Goal: Book appointment/travel/reservation

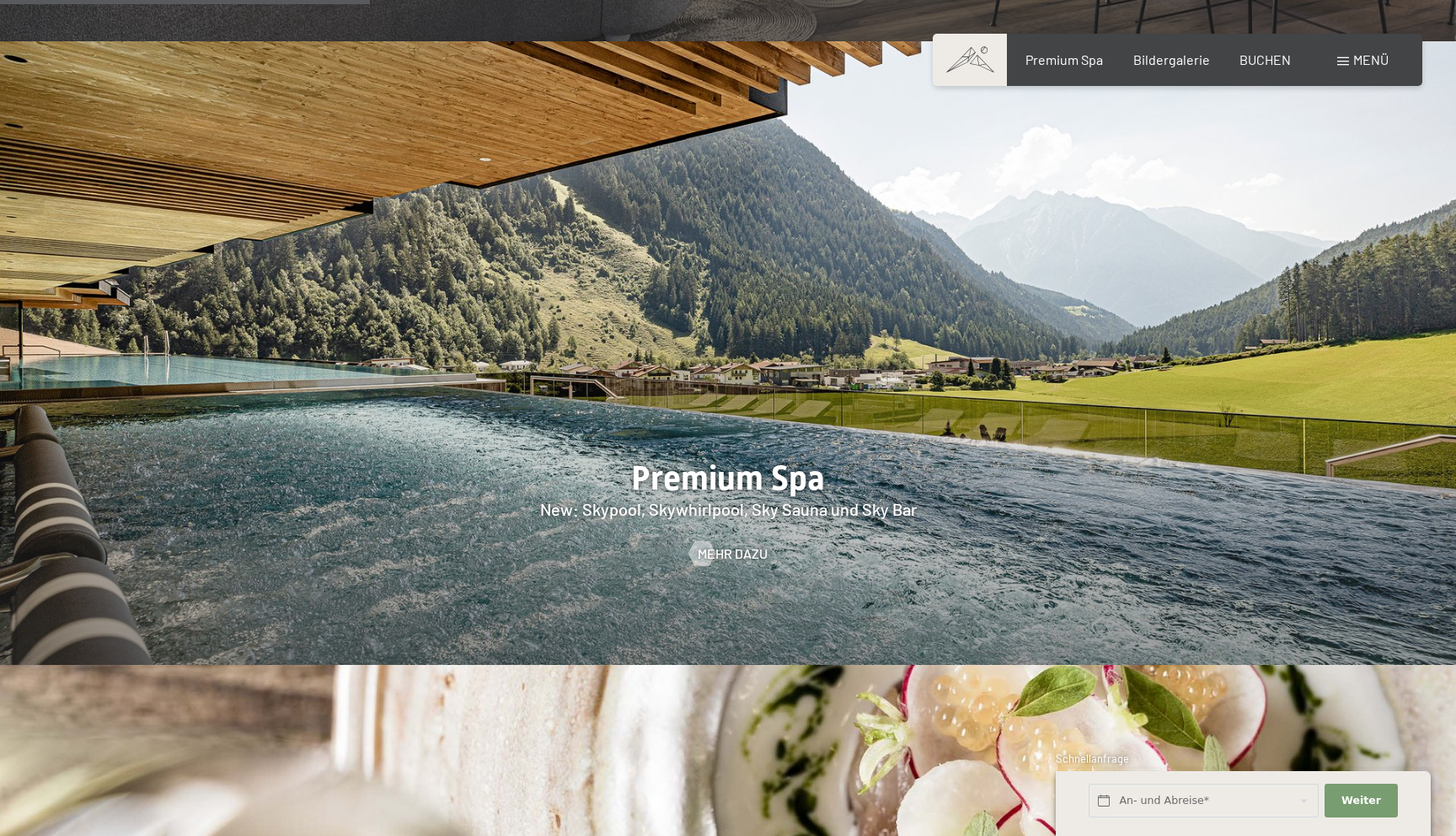
scroll to position [2311, 0]
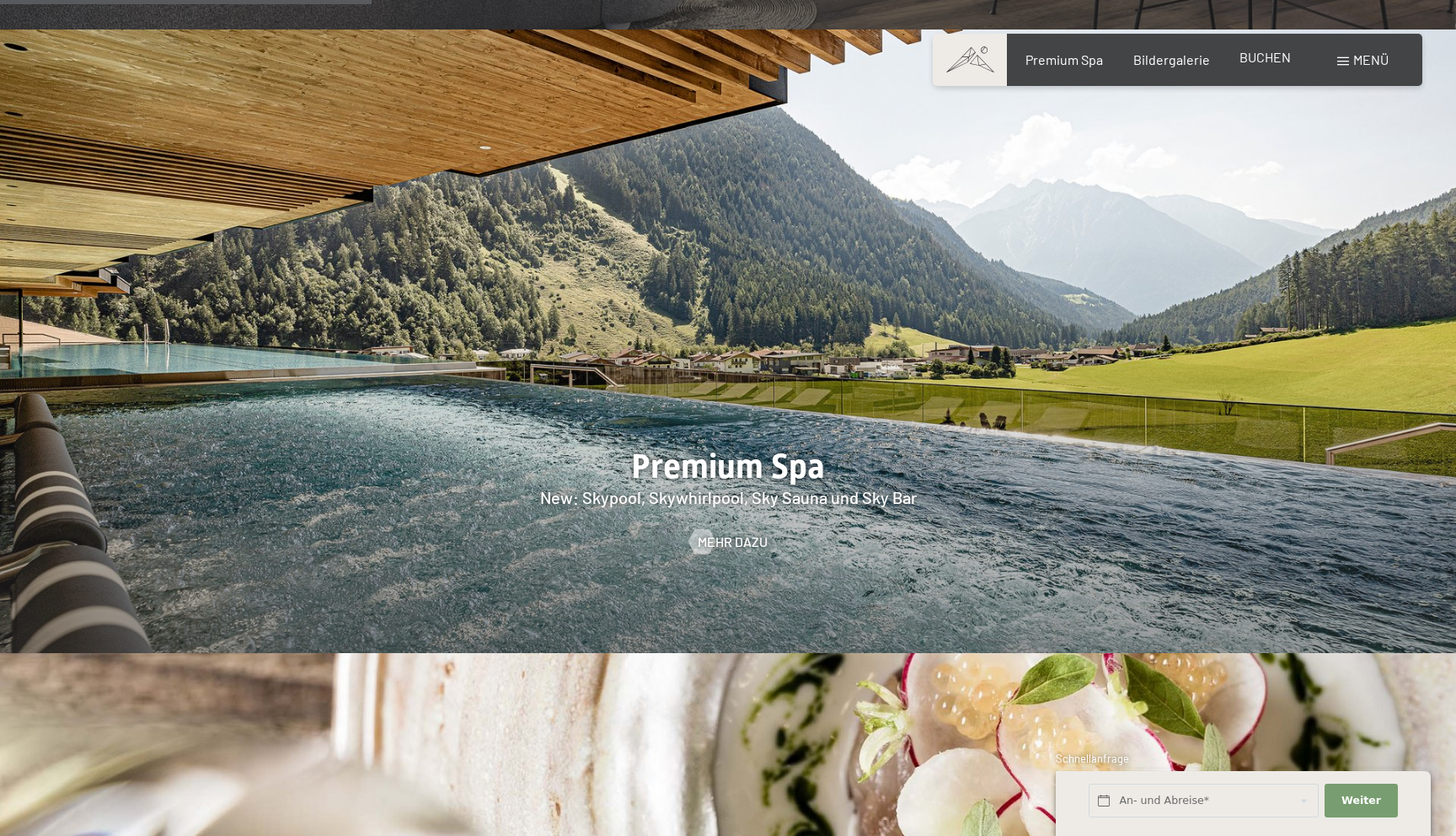
click at [1255, 65] on div "BUCHEN" at bounding box center [1265, 57] width 51 height 19
click at [1264, 62] on span "BUCHEN" at bounding box center [1265, 57] width 51 height 16
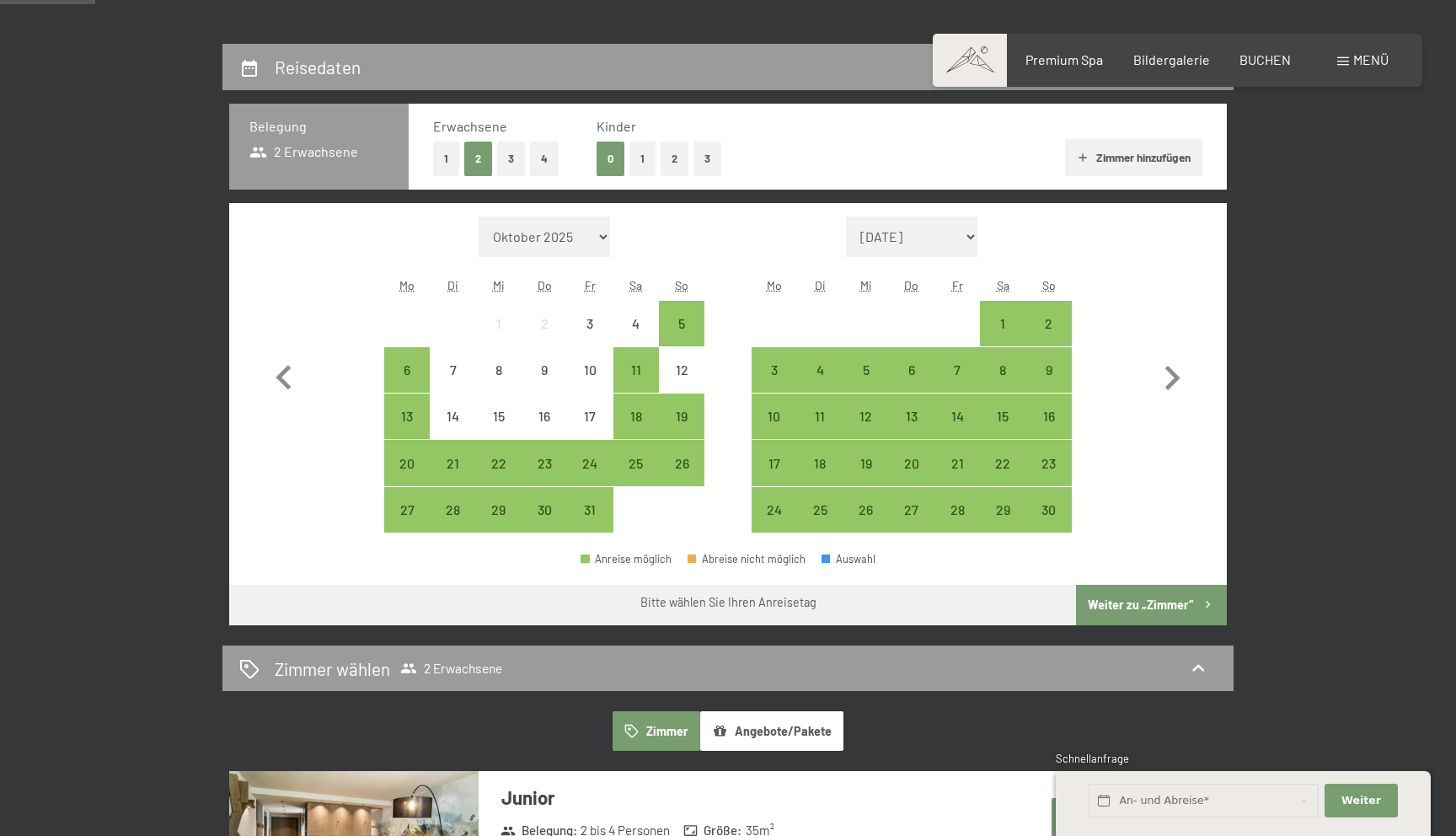
scroll to position [368, 0]
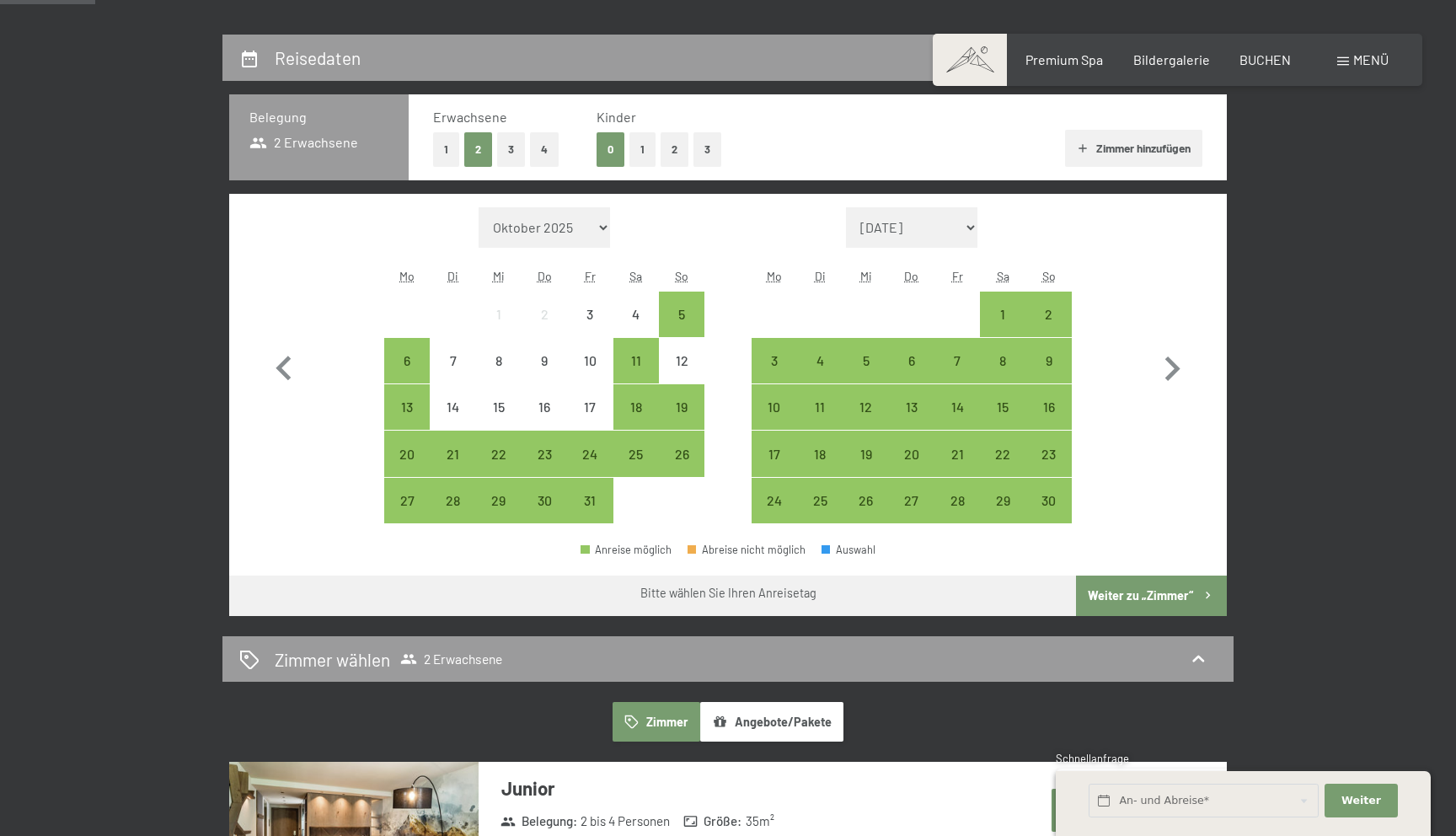
click at [444, 141] on button "1" at bounding box center [445, 149] width 26 height 35
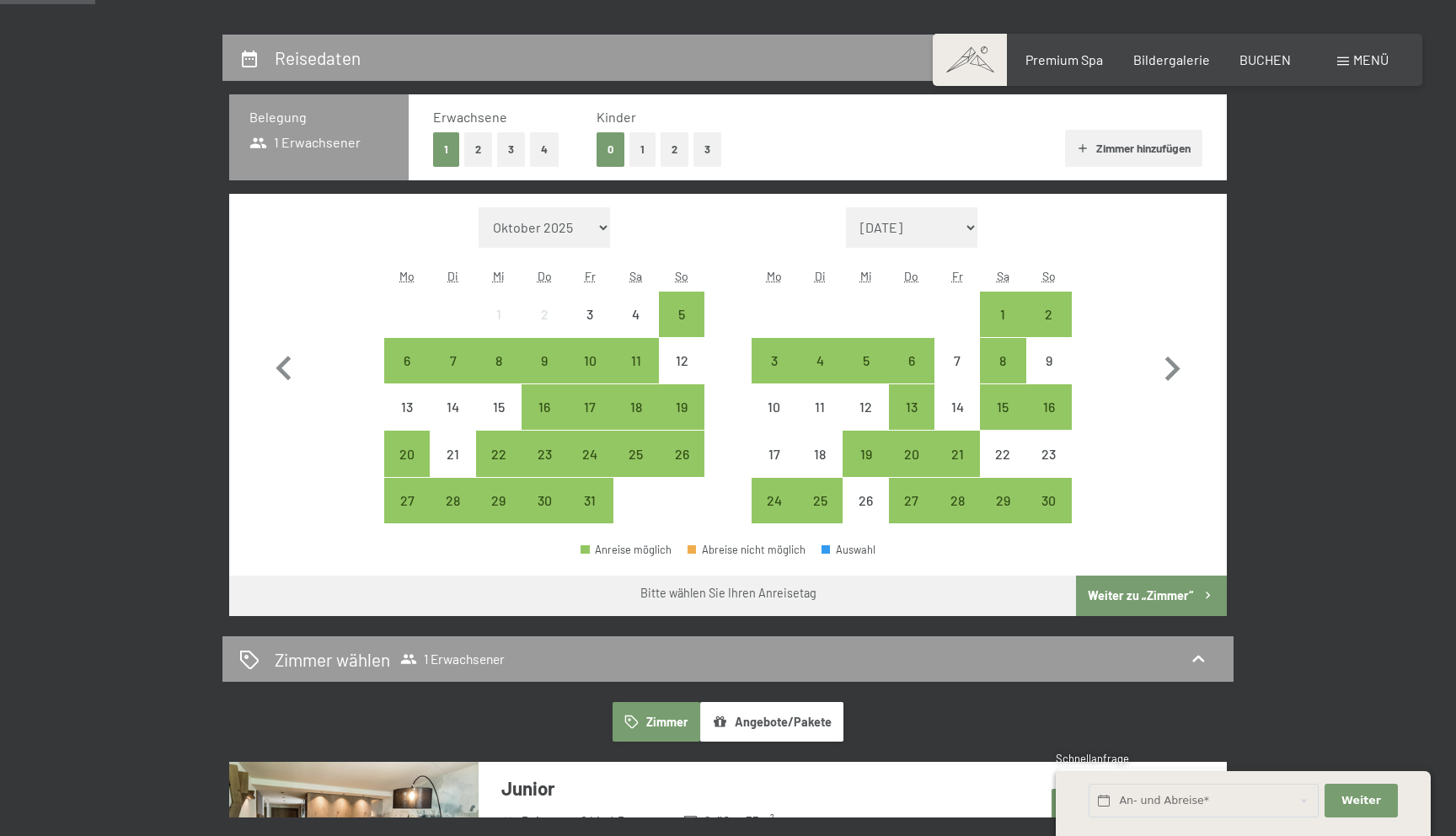
click at [1104, 148] on button "Zimmer hinzufügen" at bounding box center [1134, 148] width 138 height 37
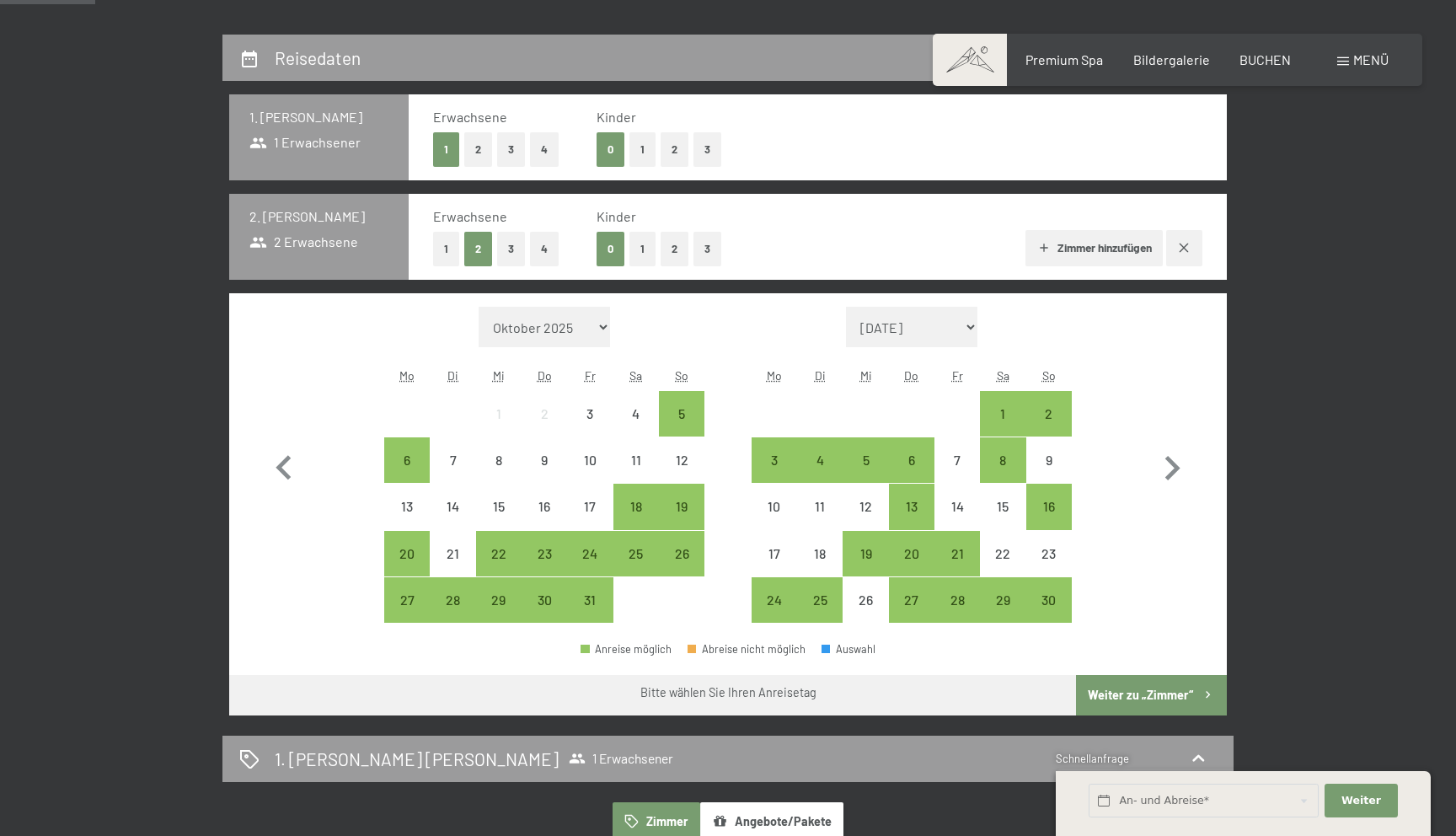
click at [439, 249] on button "1" at bounding box center [445, 249] width 26 height 35
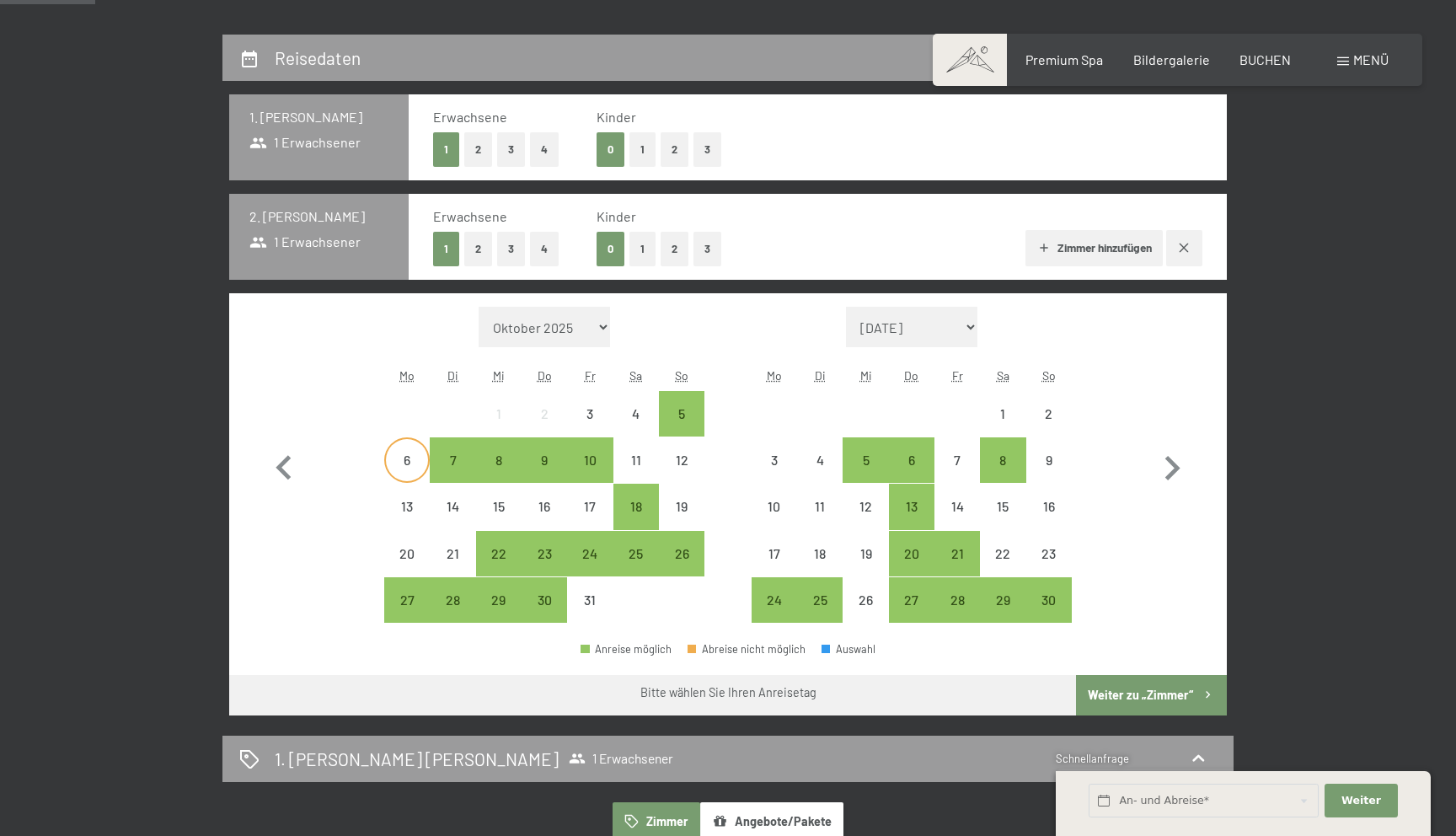
click at [406, 453] on div "6" at bounding box center [407, 474] width 42 height 42
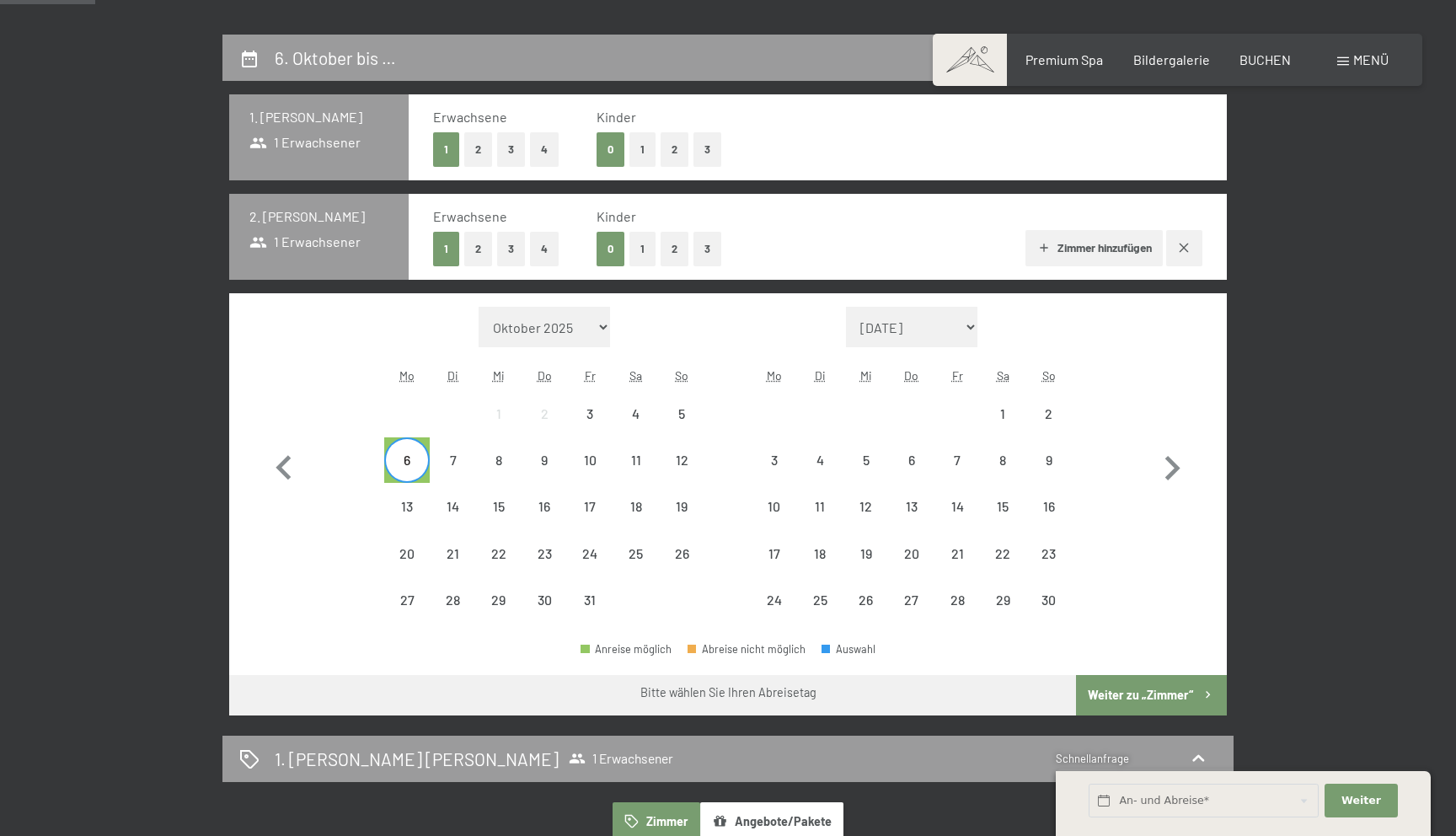
click at [594, 461] on span "Einwilligung Marketing*" at bounding box center [635, 467] width 139 height 17
click at [558, 461] on input "Einwilligung Marketing*" at bounding box center [549, 467] width 17 height 17
click at [591, 462] on span "Einwilligung Marketing*" at bounding box center [635, 467] width 139 height 17
click at [558, 462] on input "Einwilligung Marketing*" at bounding box center [549, 467] width 17 height 17
checkbox input "false"
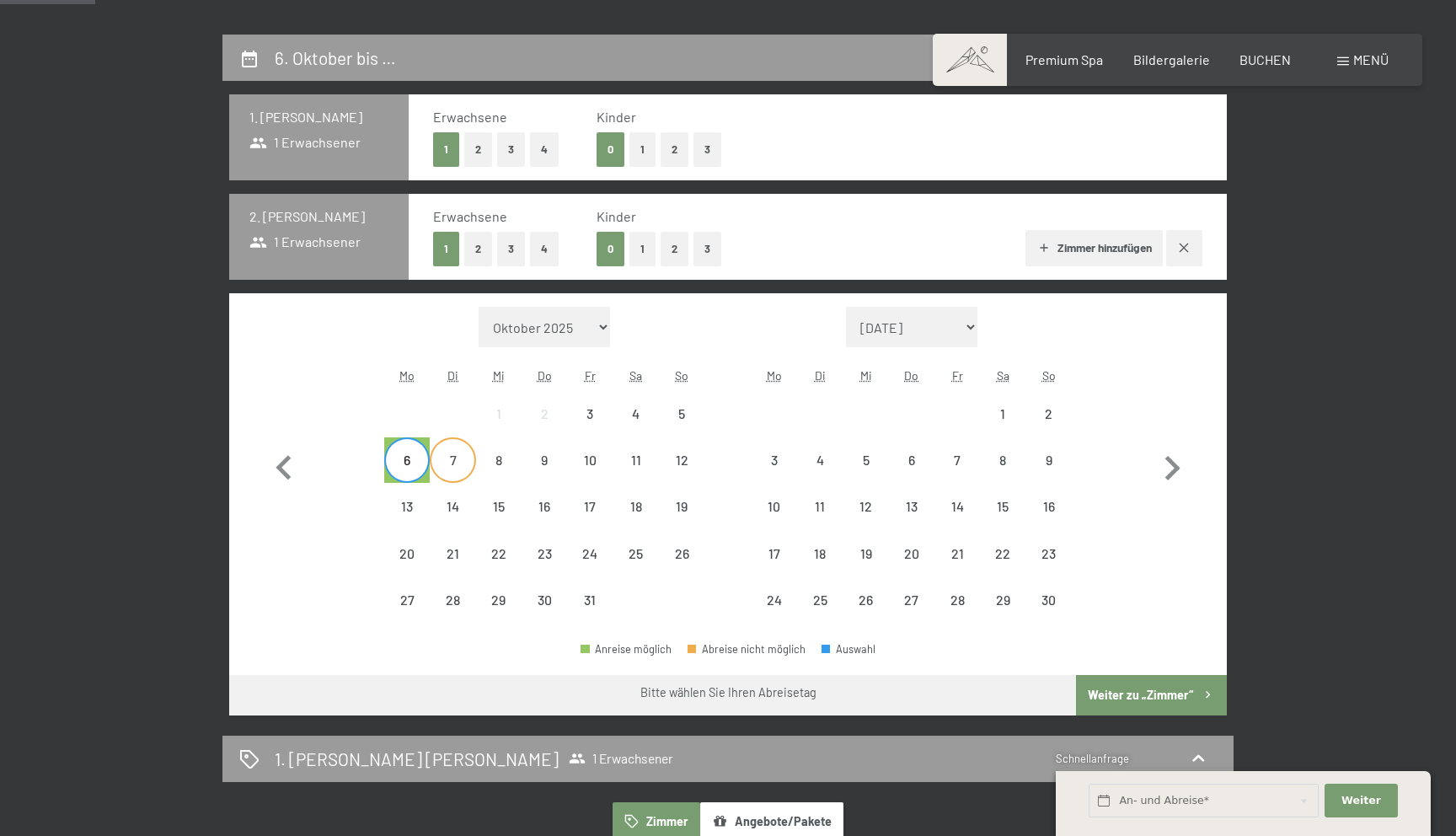
click at [453, 461] on div "7" at bounding box center [452, 474] width 42 height 42
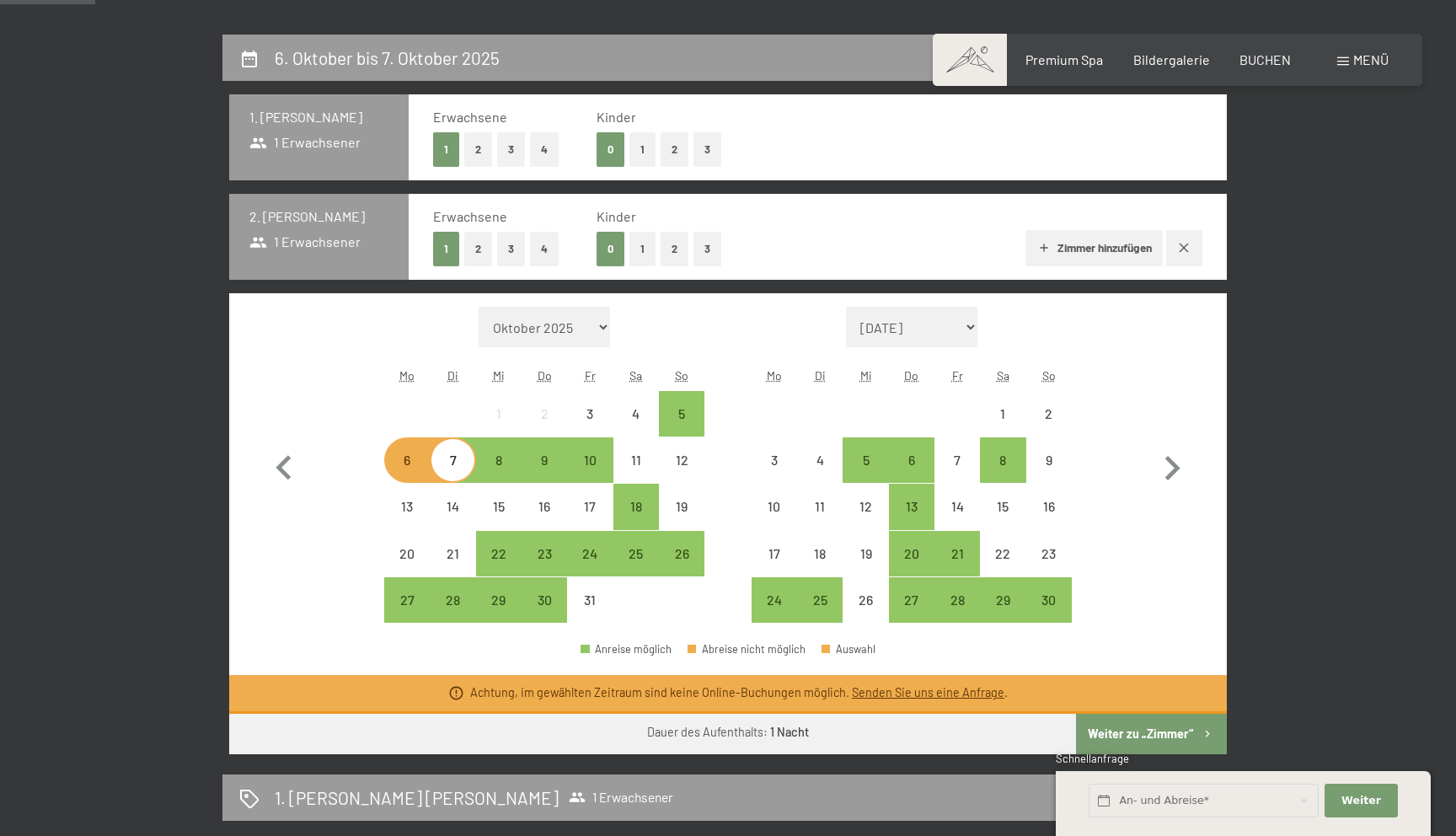
click at [409, 468] on div "6" at bounding box center [407, 474] width 42 height 42
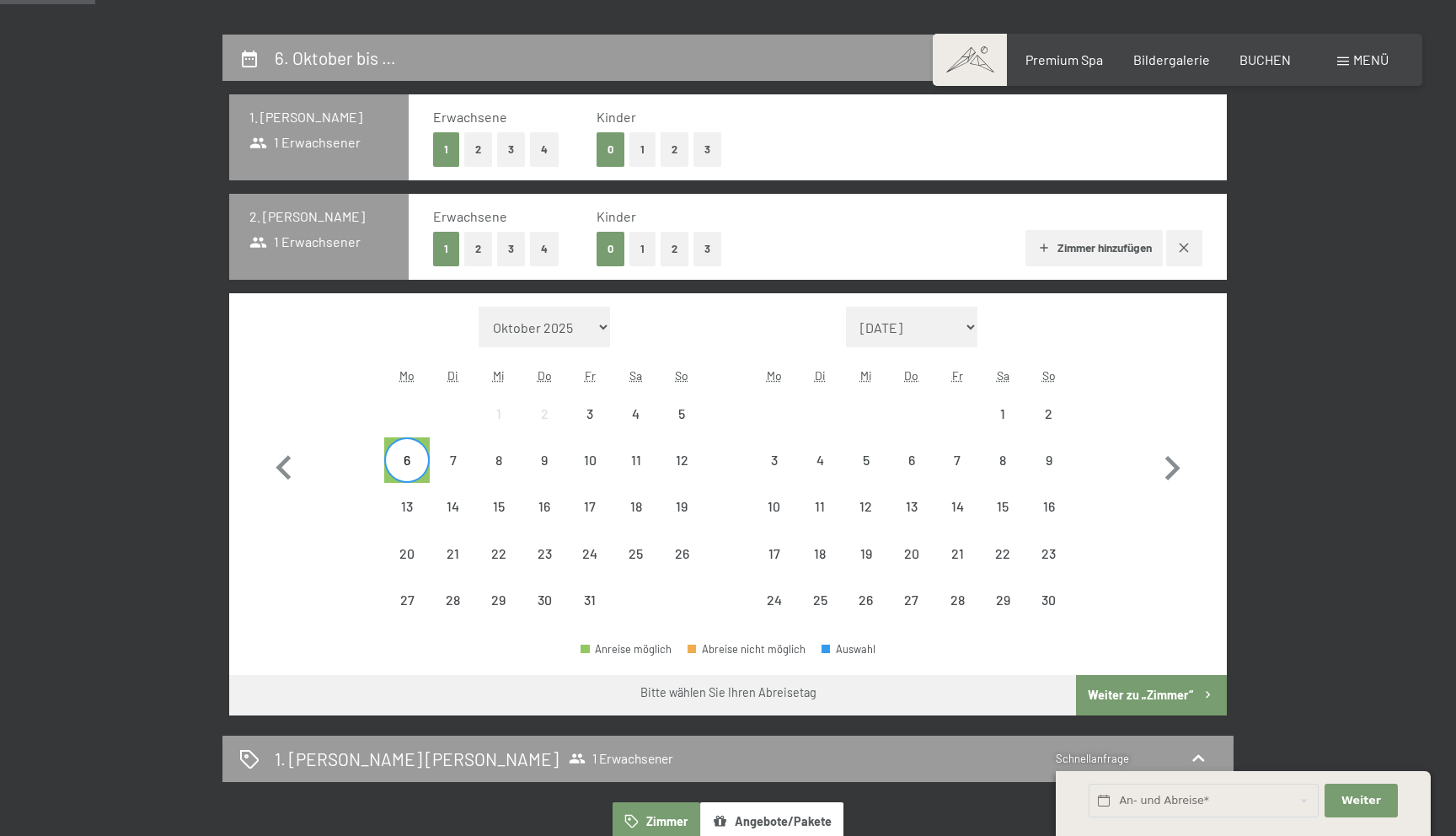
click at [1183, 250] on icon "button" at bounding box center [1184, 248] width 13 height 13
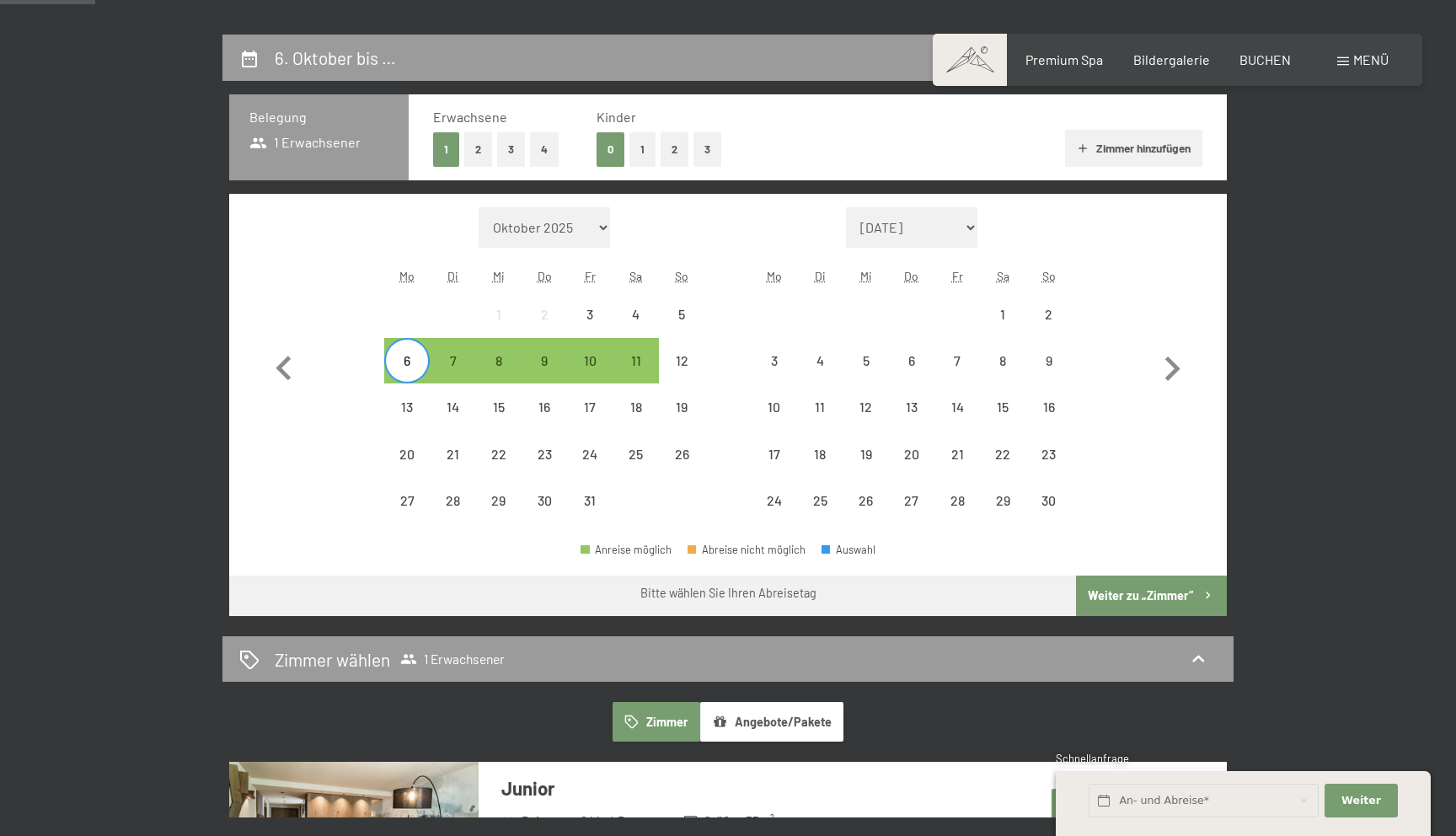
click at [472, 143] on button "2" at bounding box center [477, 149] width 28 height 35
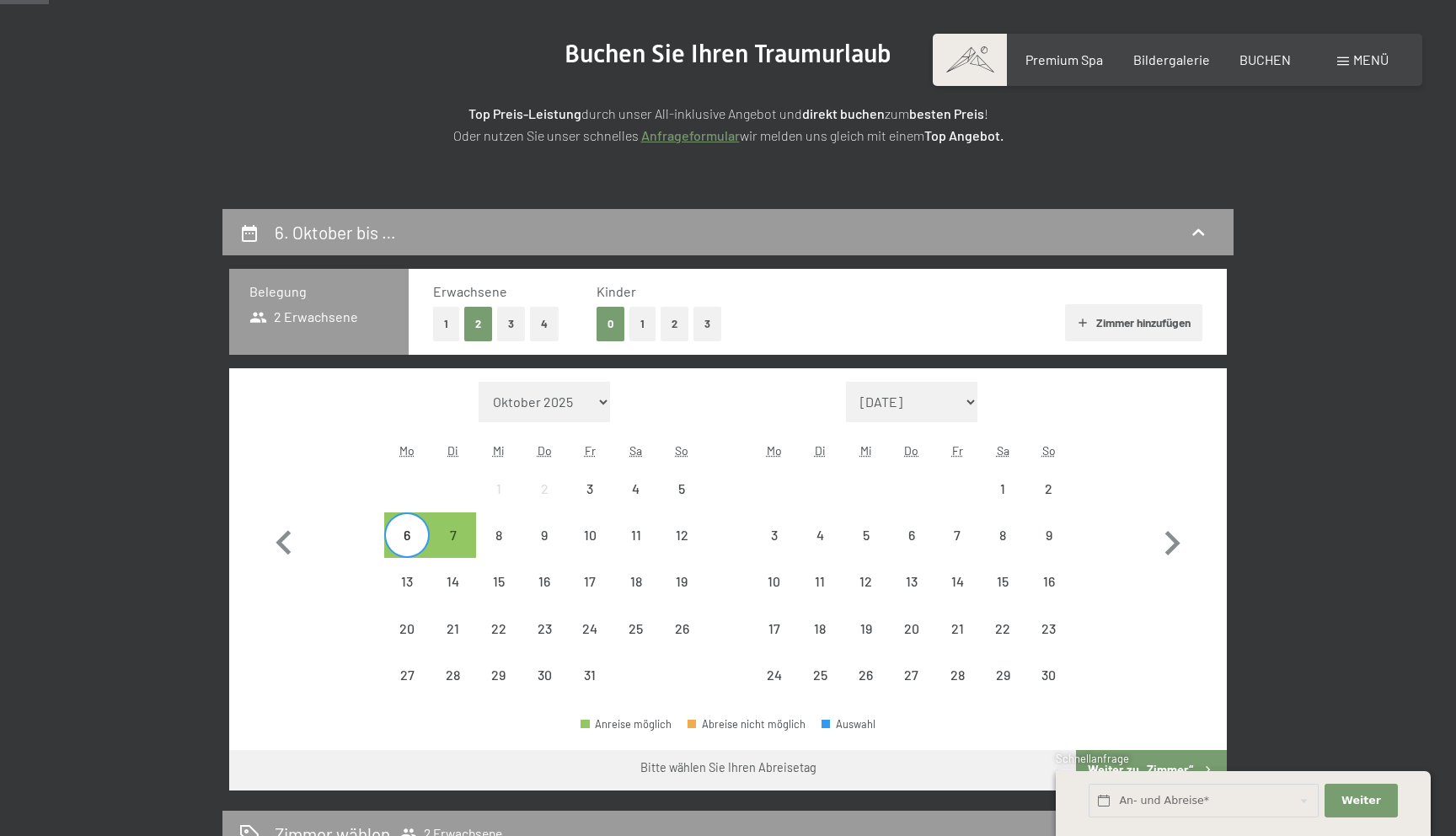
scroll to position [189, 0]
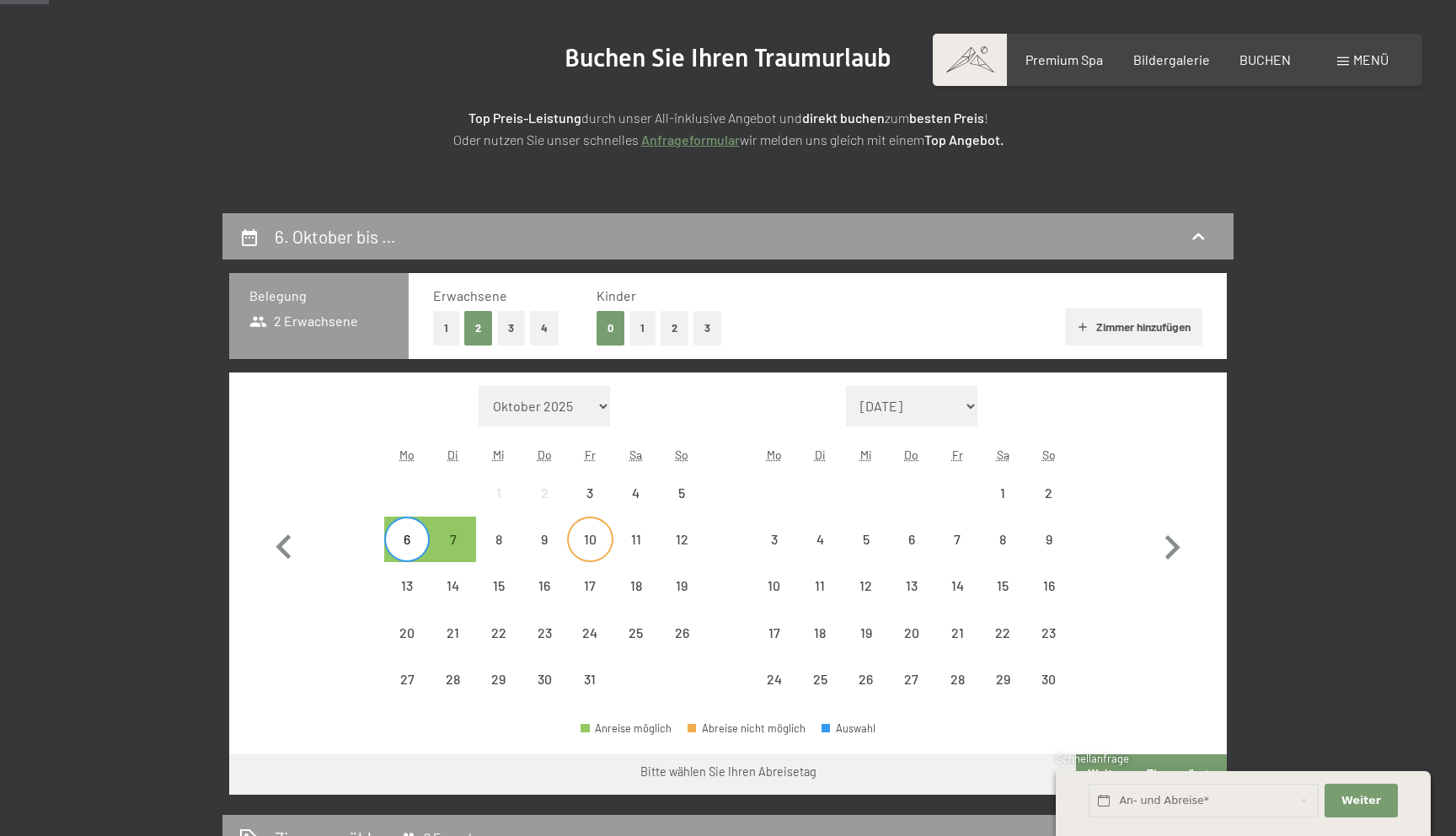
click at [593, 540] on div "10" at bounding box center [590, 553] width 42 height 42
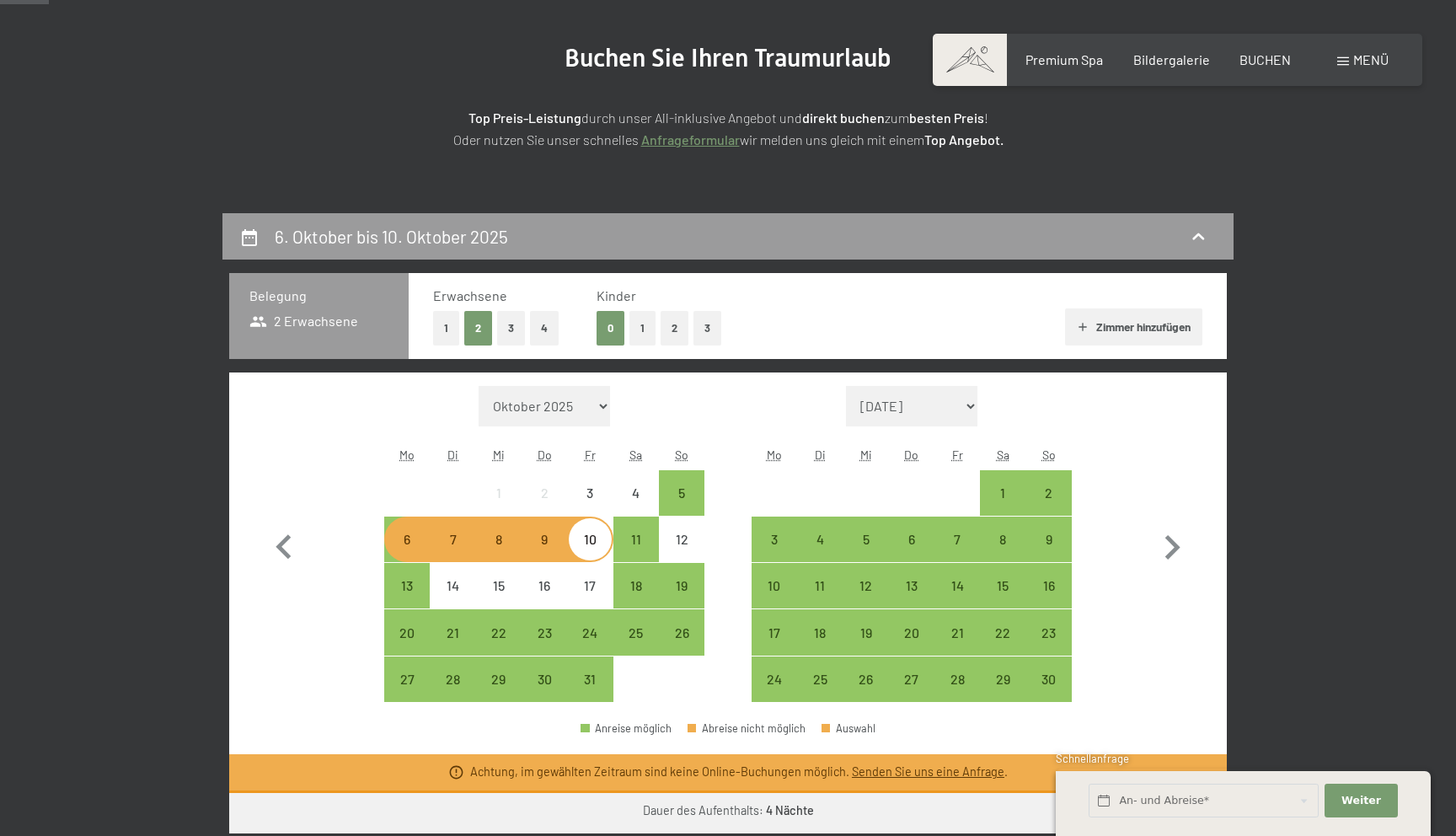
click at [695, 143] on link "Anfrageformular" at bounding box center [690, 139] width 99 height 16
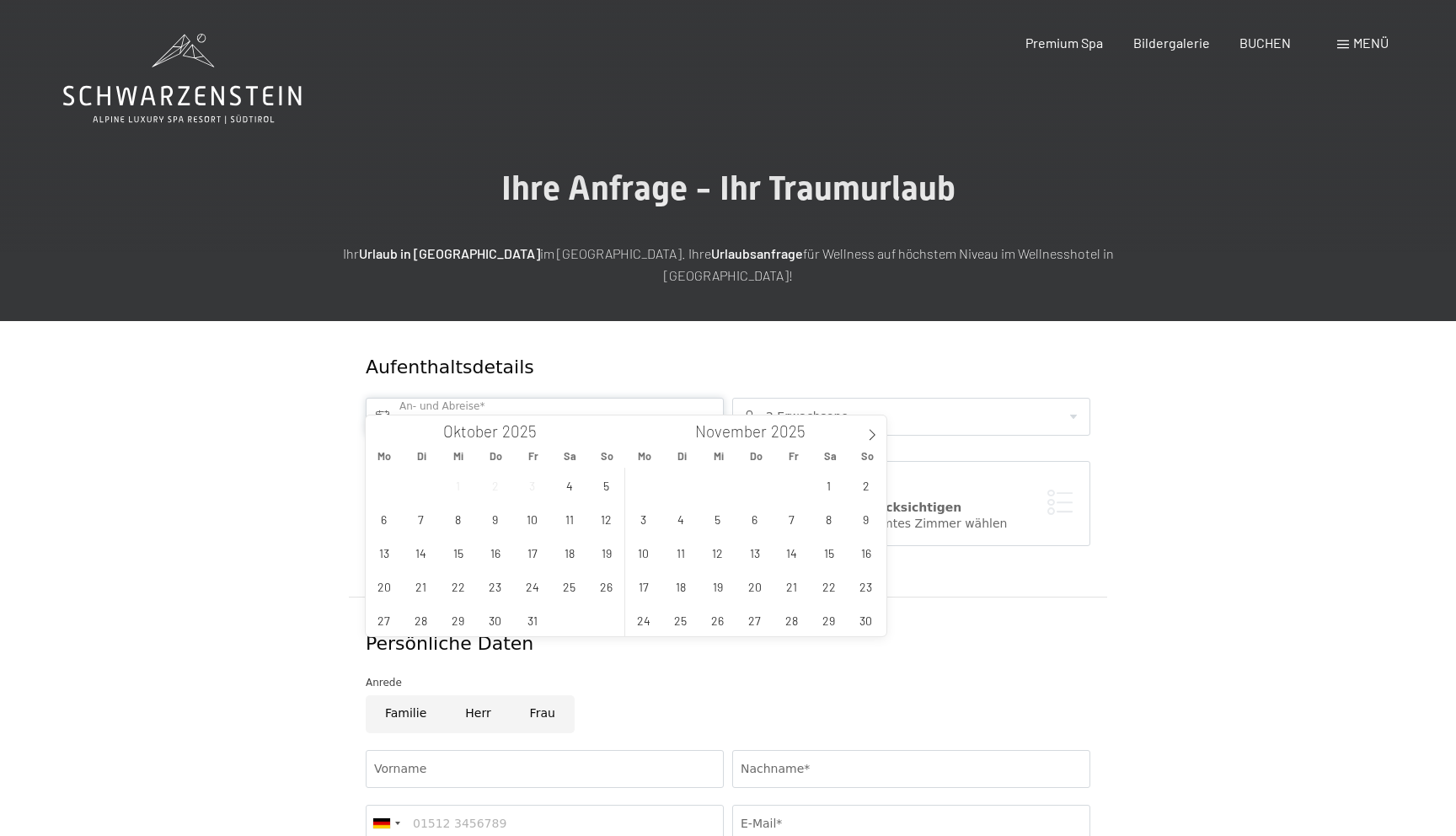
click at [552, 400] on input "text" at bounding box center [545, 416] width 359 height 38
click at [390, 522] on span "6" at bounding box center [384, 518] width 33 height 33
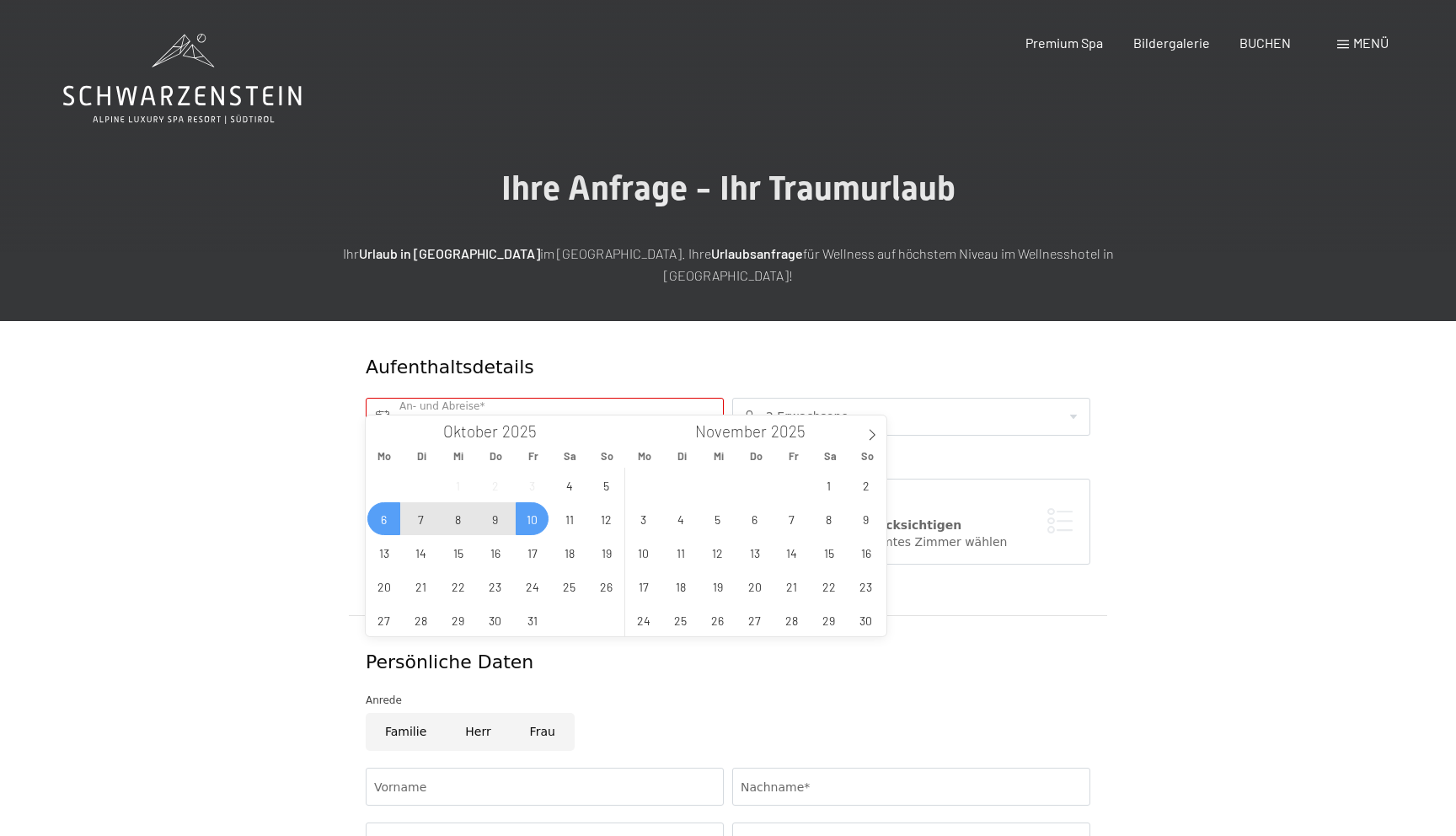
click at [535, 524] on span "10" at bounding box center [531, 518] width 33 height 33
type input "[DATE] - [DATE]"
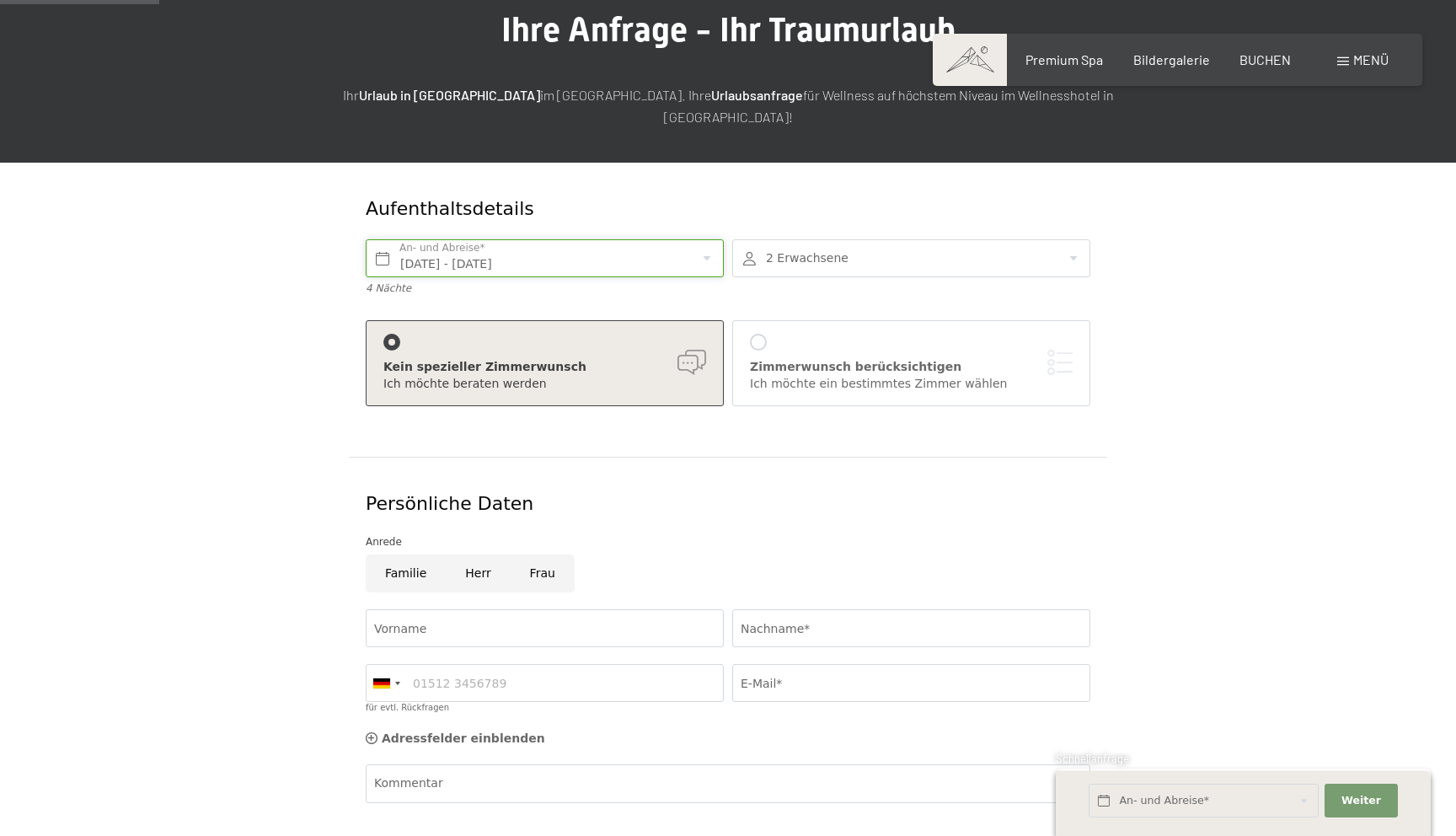
scroll to position [155, 0]
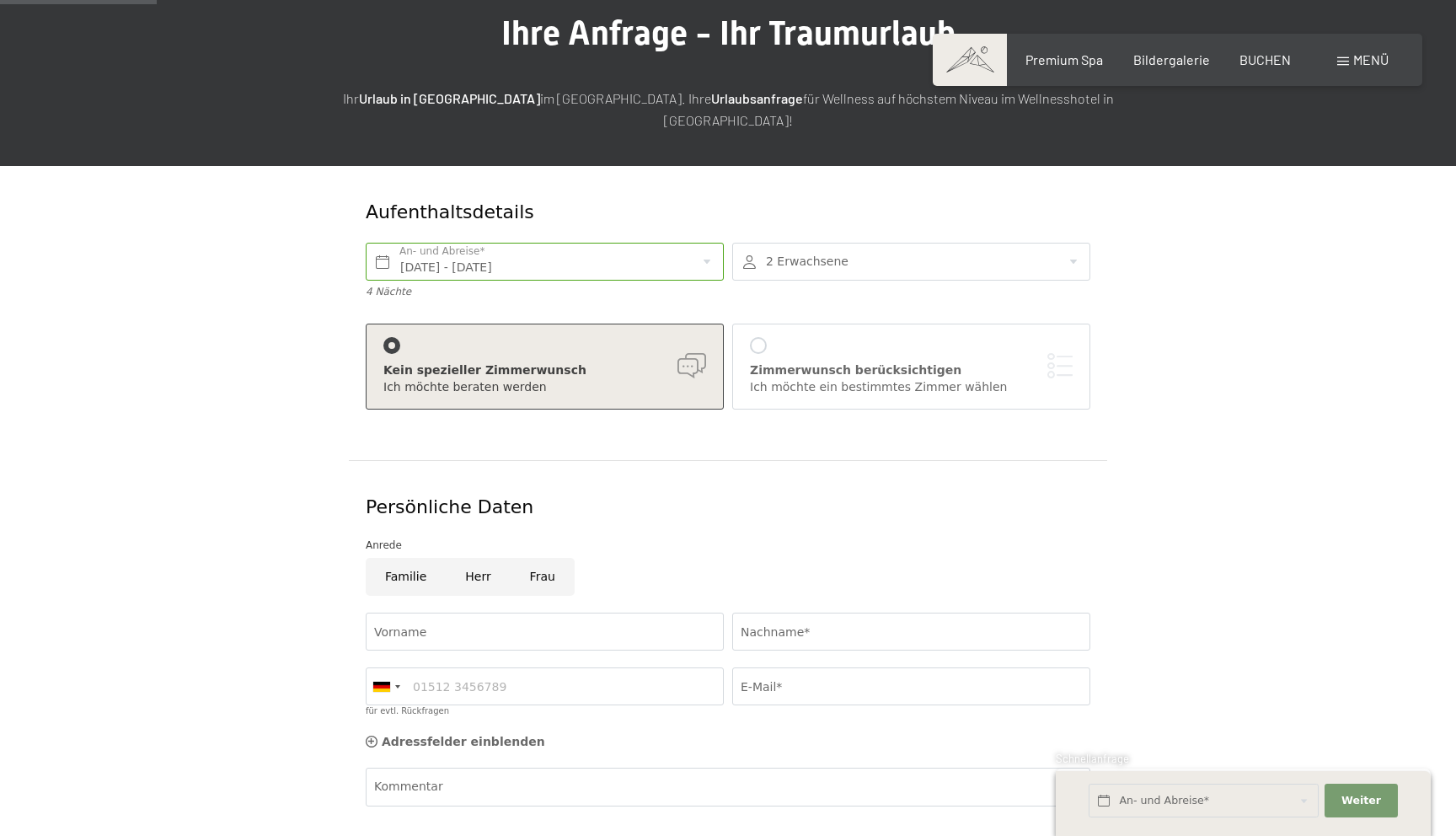
click at [871, 250] on div at bounding box center [911, 262] width 359 height 38
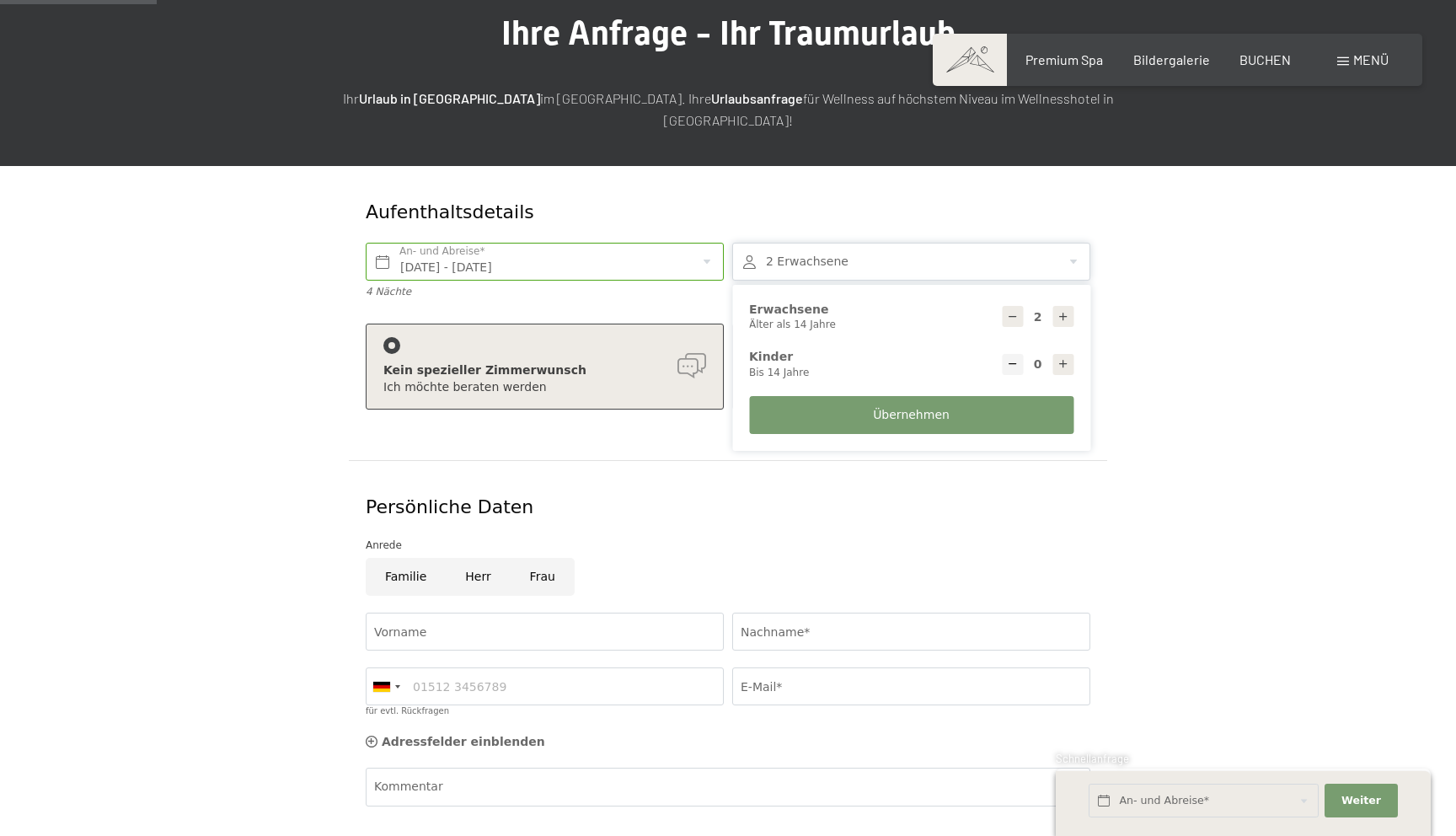
click at [1126, 308] on form "Aufenthaltsdetails [DATE] - [DATE] An- und Abreise* 4 Nächte 2 Erwachsene 2 Erw…" at bounding box center [729, 589] width 1151 height 845
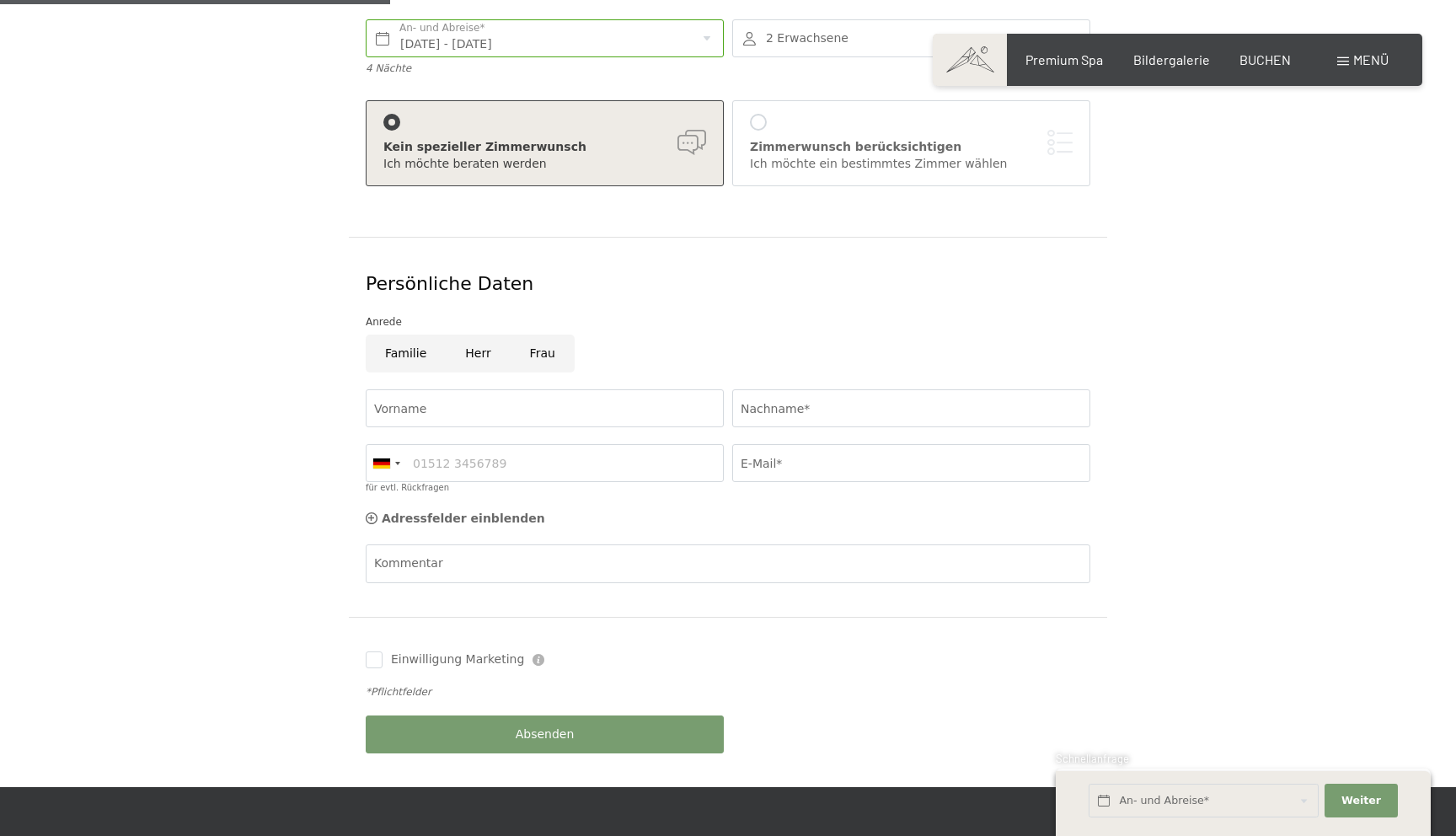
scroll to position [369, 0]
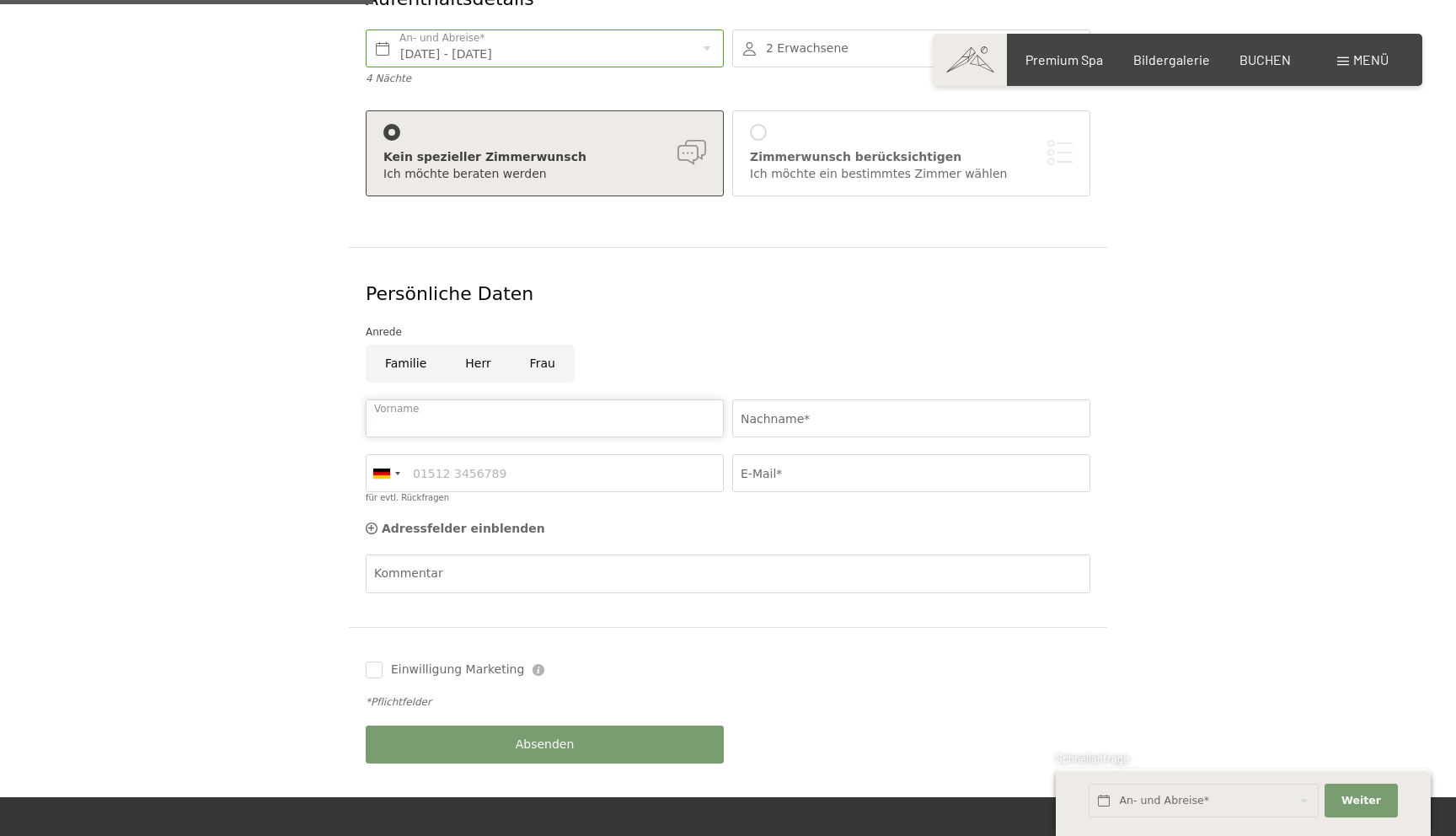
click at [526, 404] on input "Vorname" at bounding box center [545, 418] width 359 height 38
click at [477, 349] on input "Herr" at bounding box center [477, 364] width 64 height 38
radio input "true"
click at [439, 407] on input "Vorname" at bounding box center [545, 418] width 359 height 38
type input "[PERSON_NAME]"
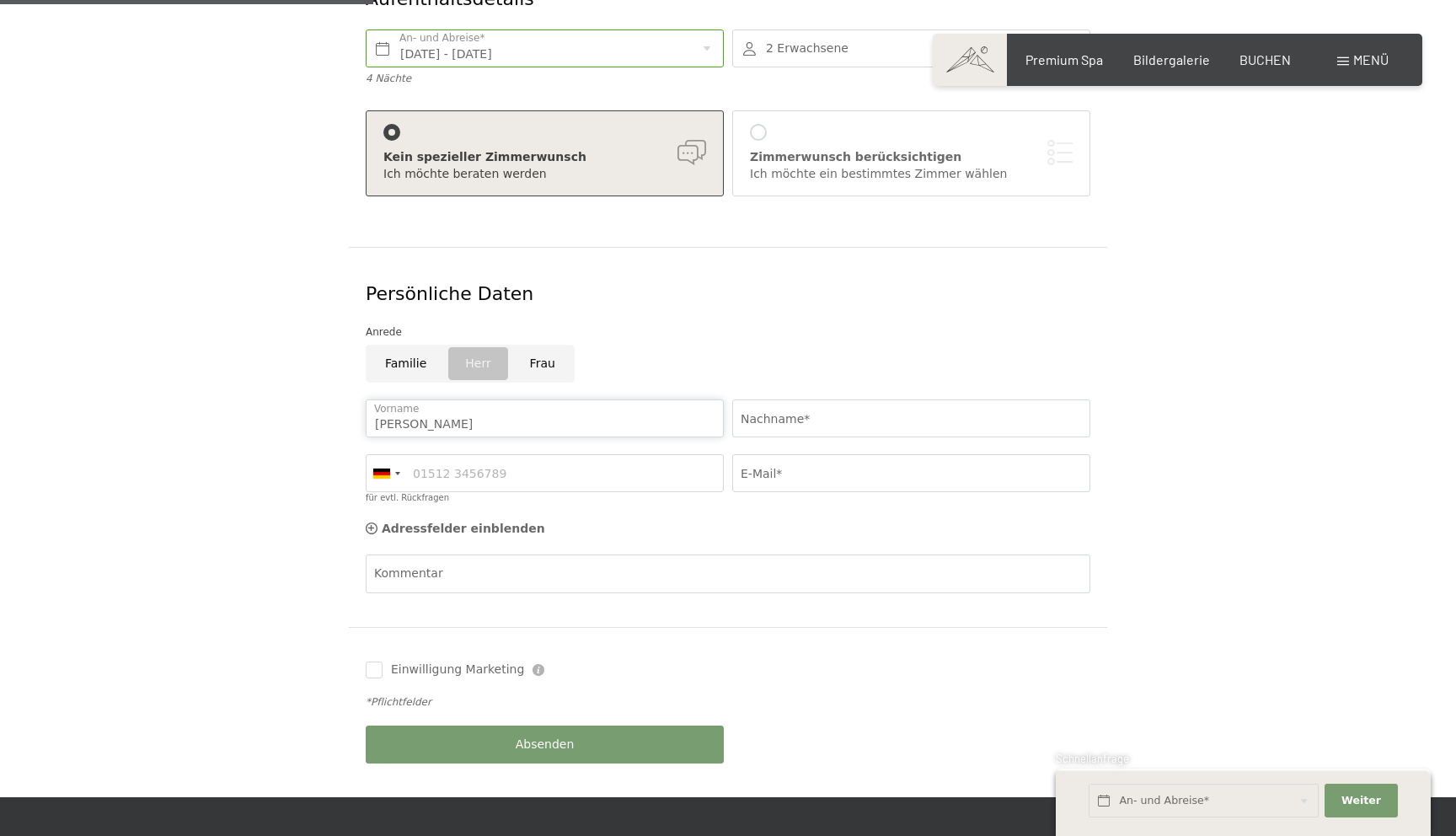
type input "Krey"
type input "01725937805"
type input "[EMAIL_ADDRESS][DOMAIN_NAME]"
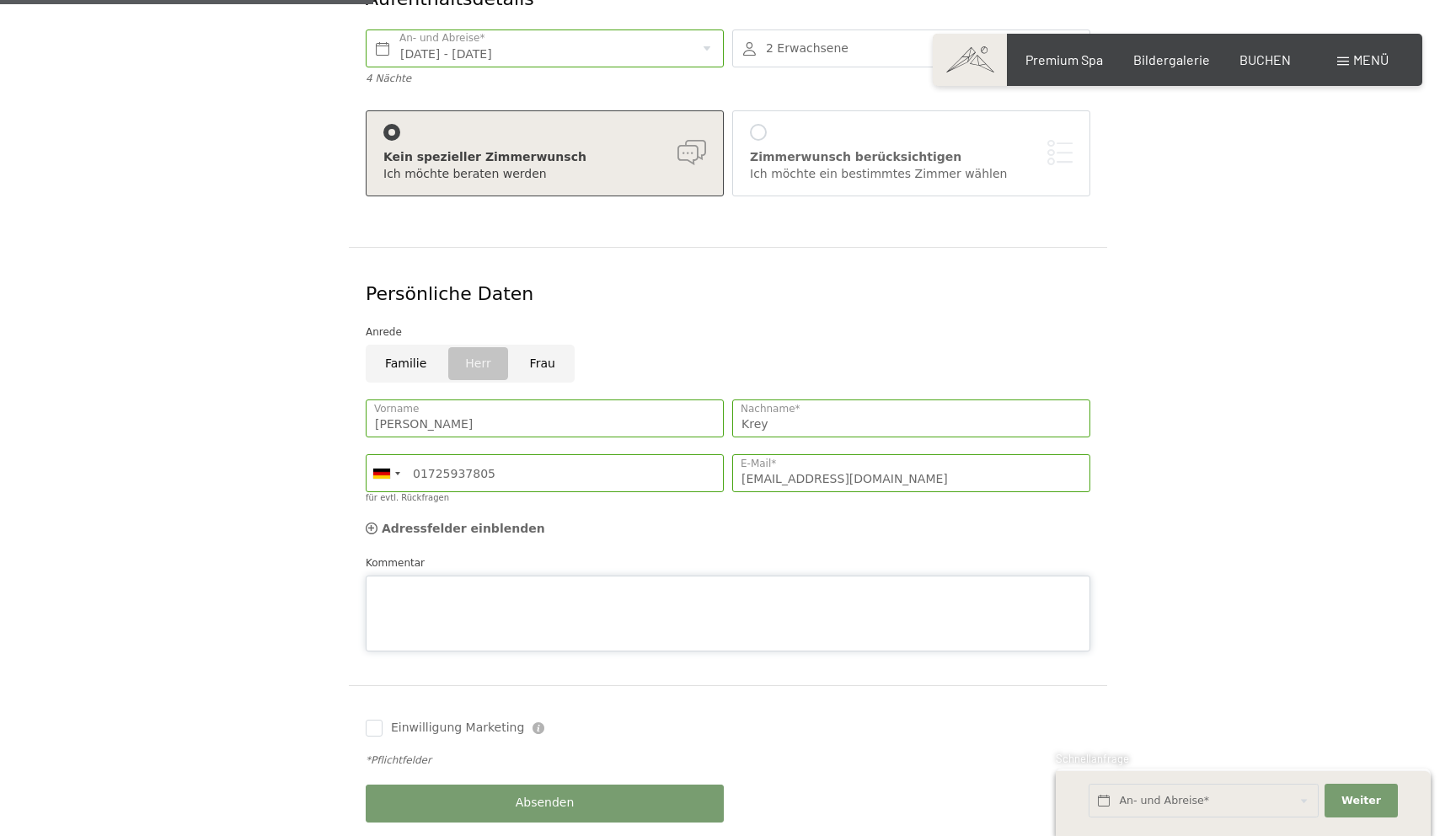
click at [533, 575] on textarea "Kommentar" at bounding box center [728, 613] width 725 height 76
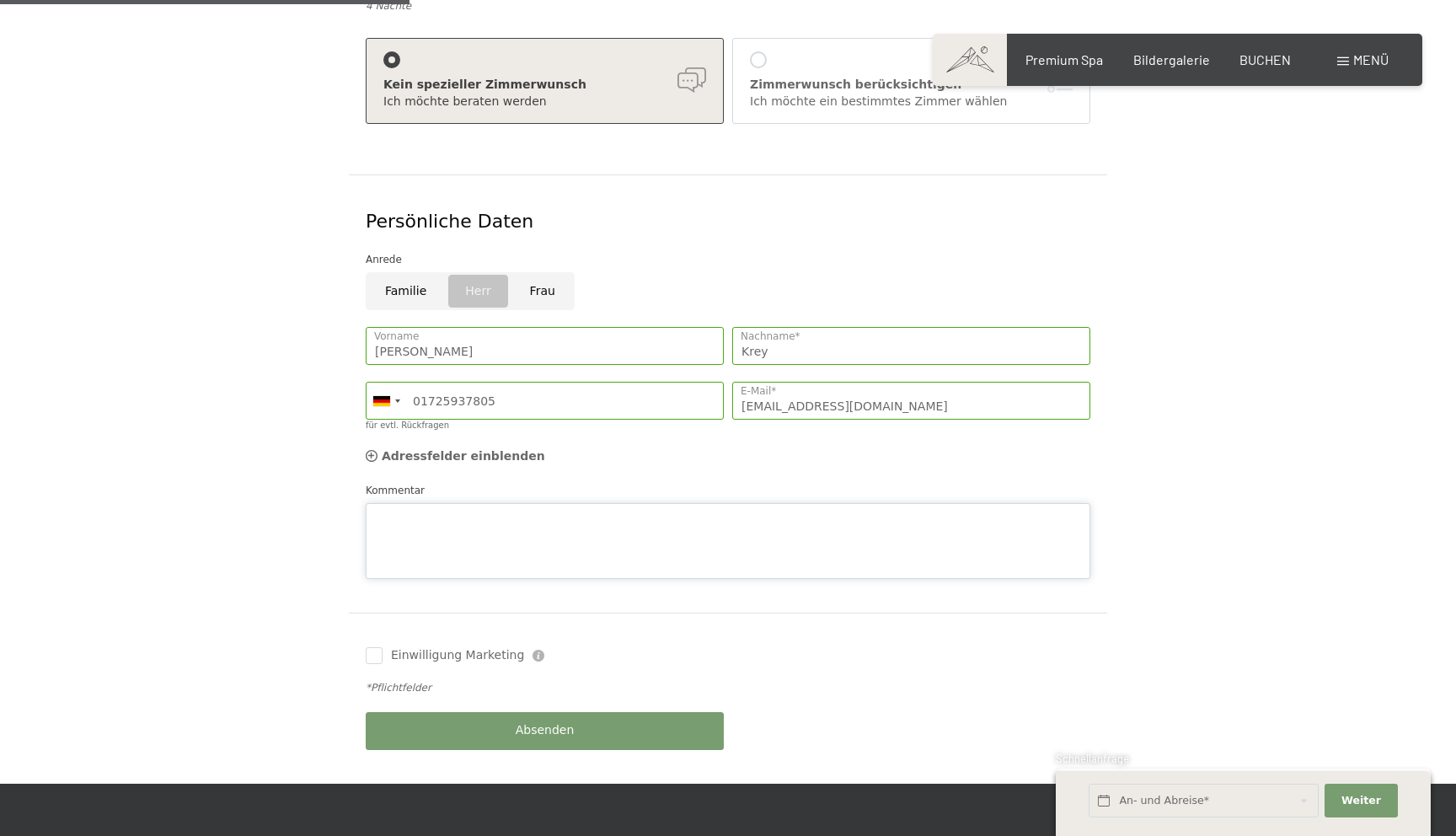
scroll to position [435, 0]
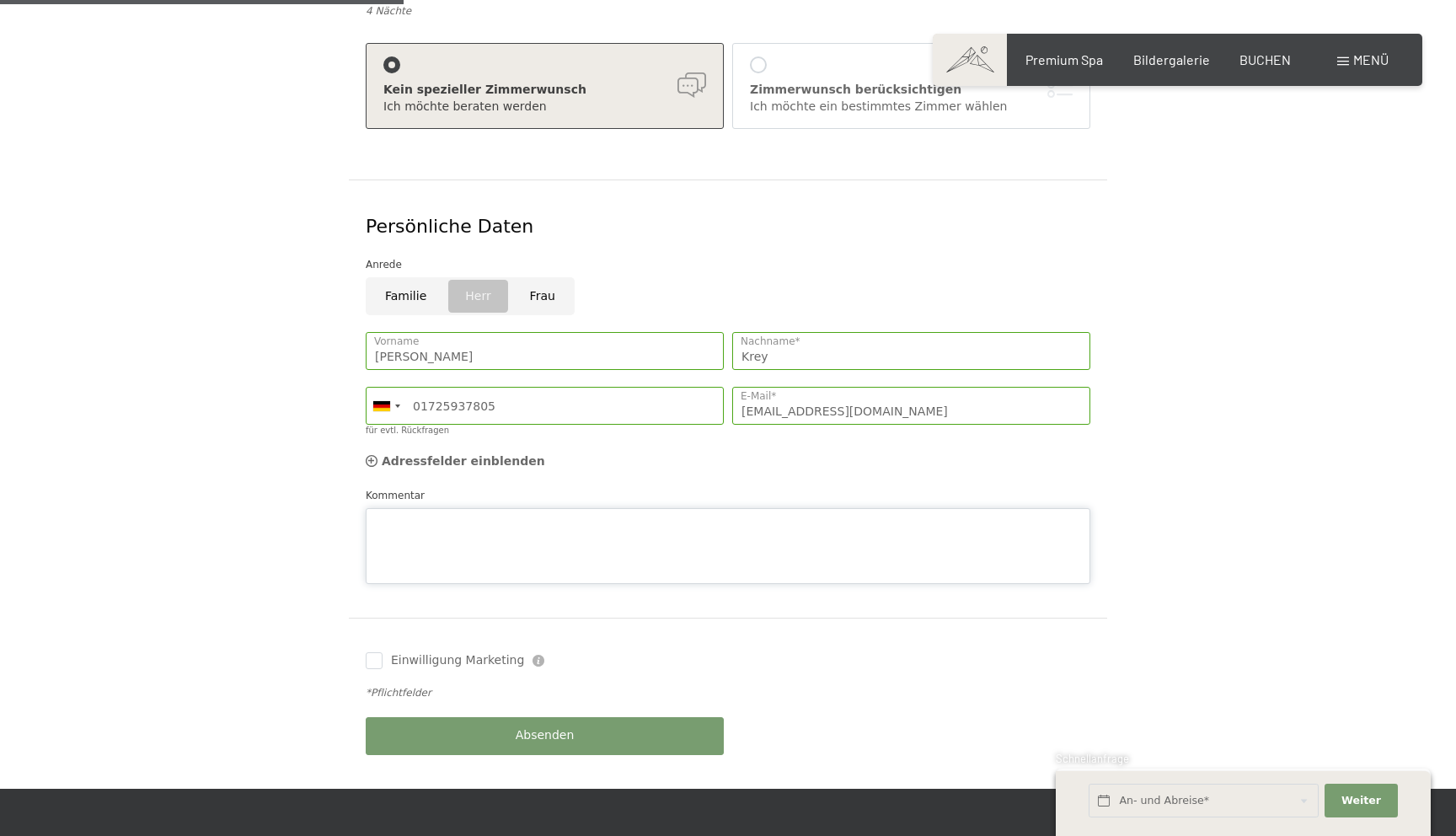
click at [532, 524] on textarea "Kommentar" at bounding box center [728, 546] width 725 height 76
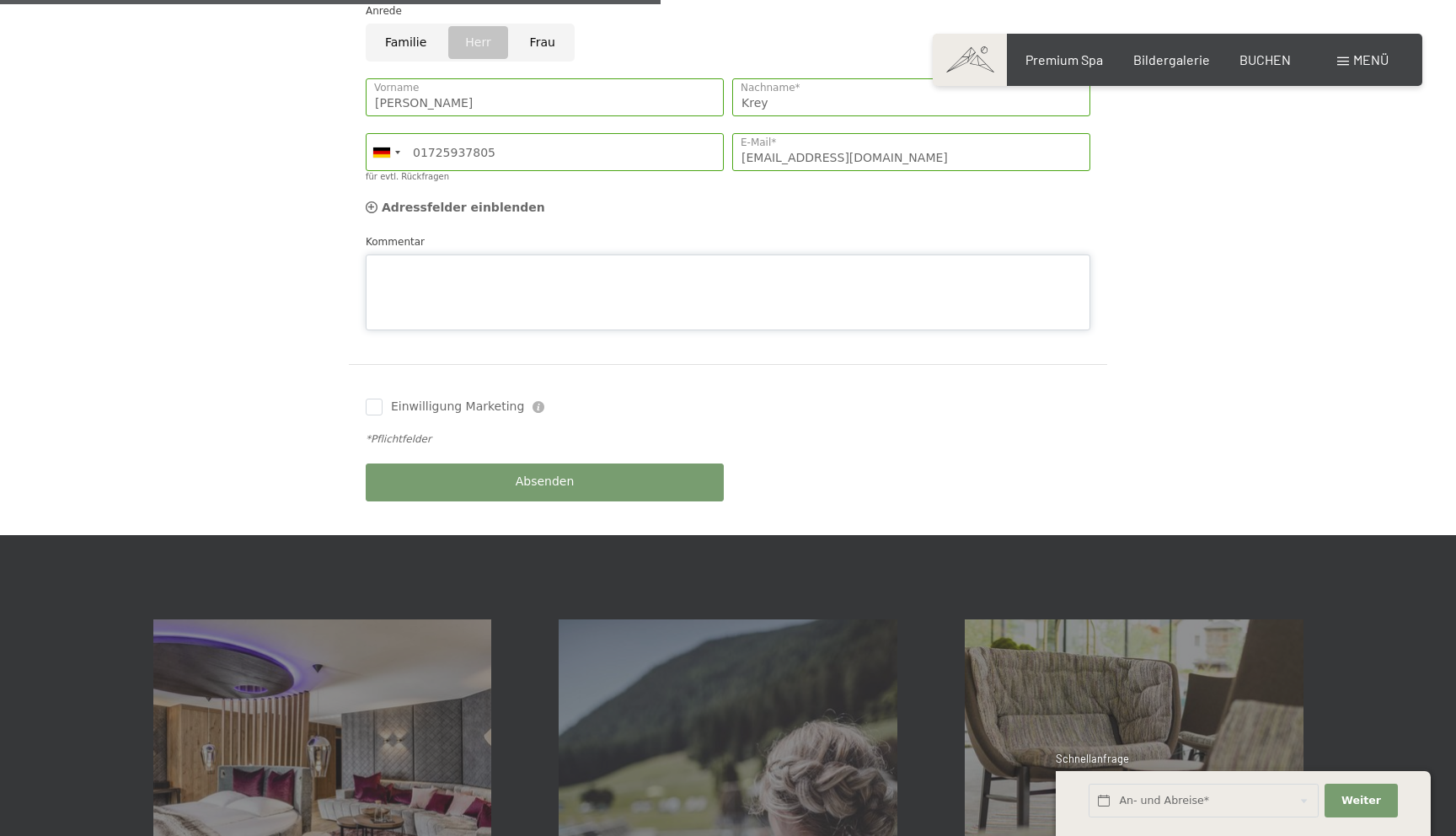
scroll to position [625, 0]
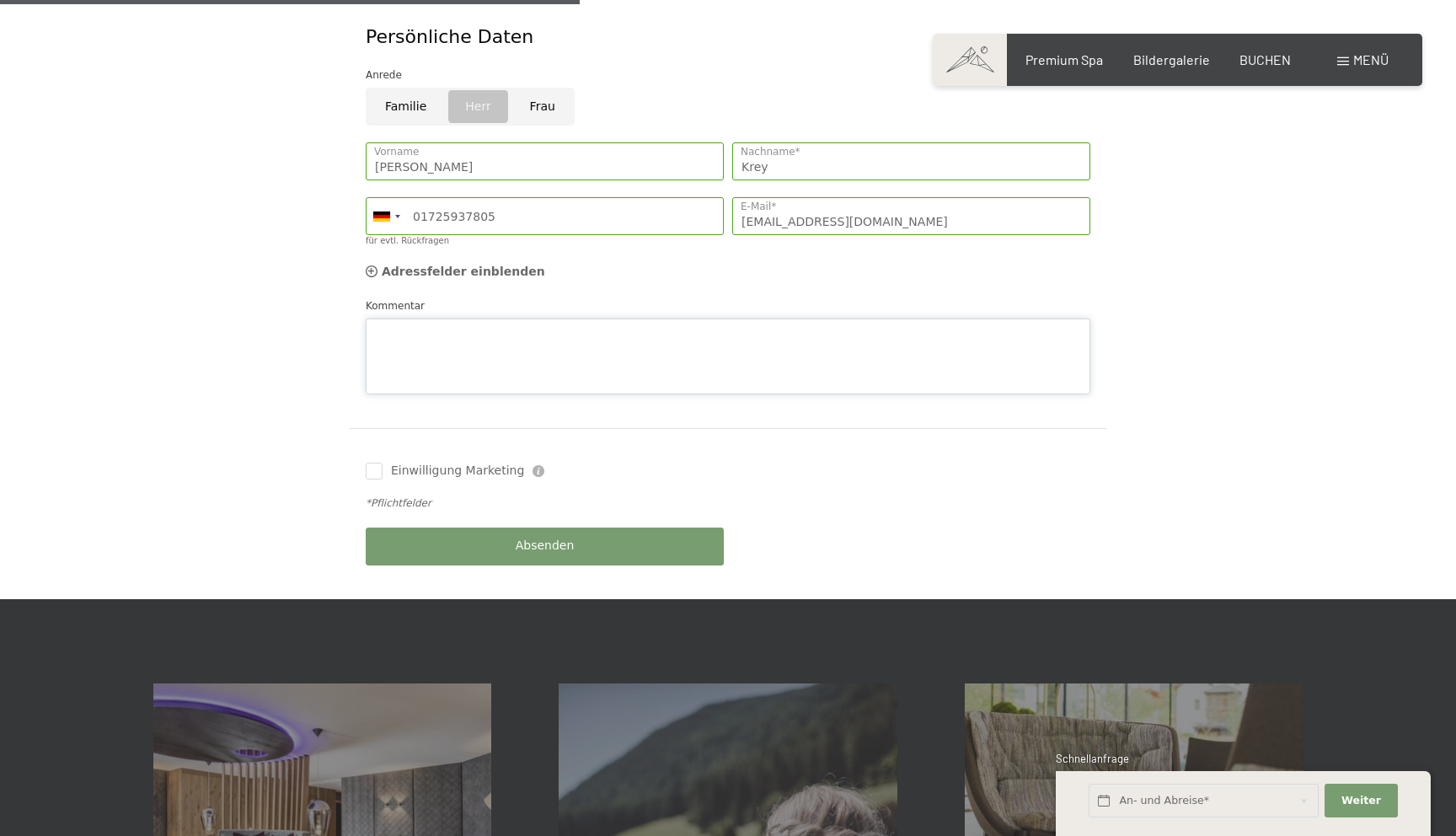
click at [542, 329] on textarea "Kommentar" at bounding box center [728, 357] width 725 height 76
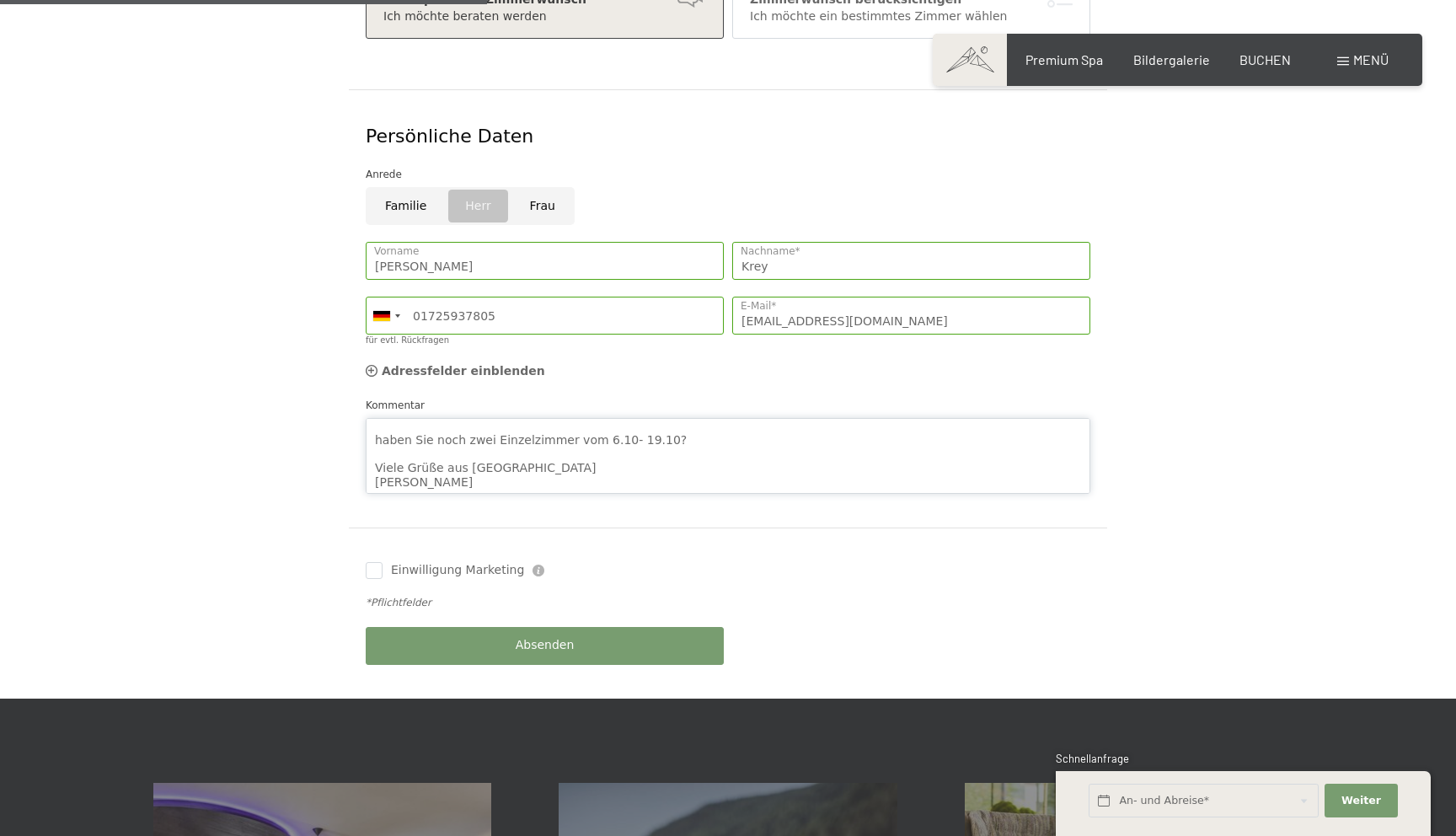
scroll to position [524, 0]
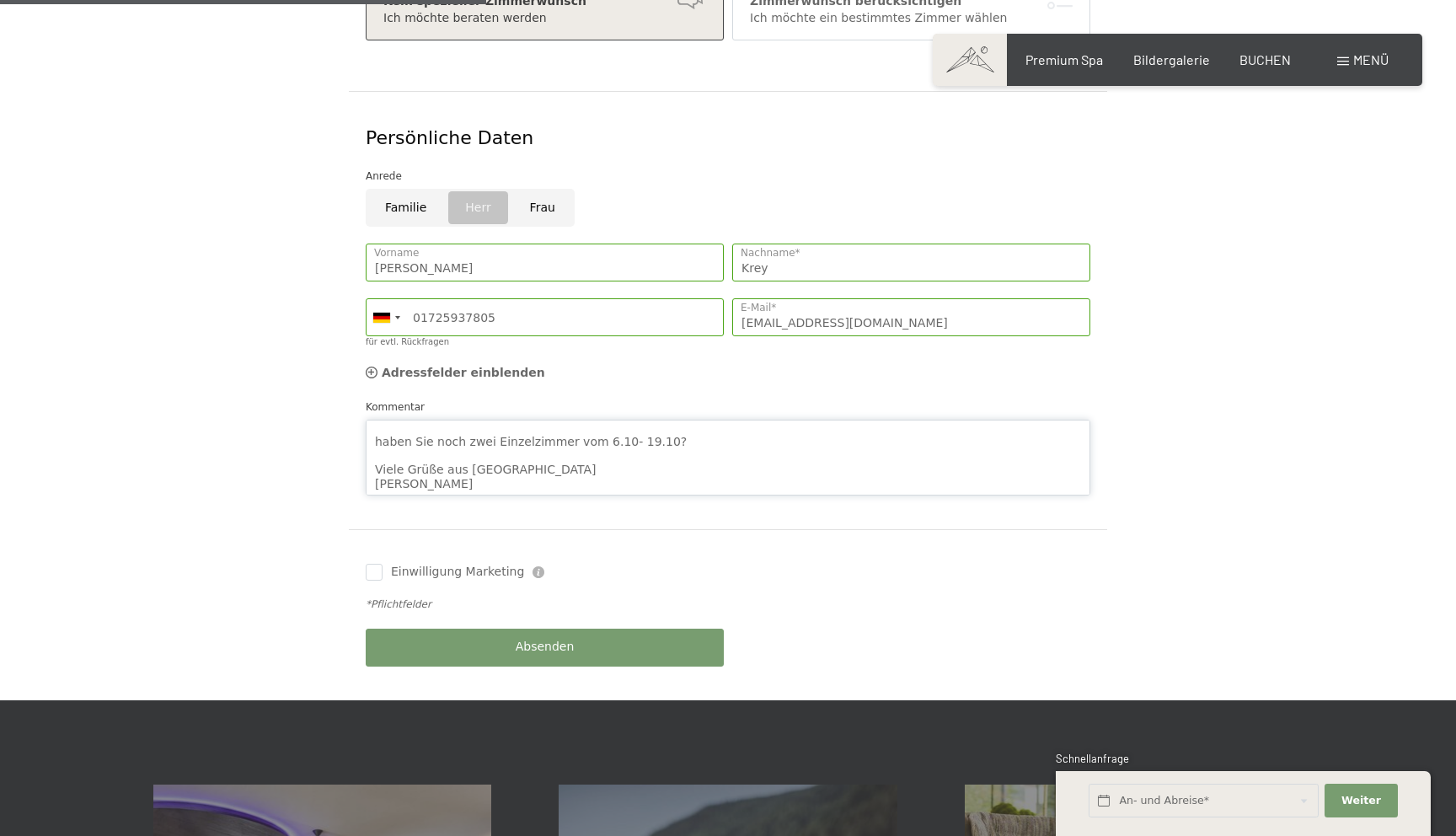
type textarea "Hallo liebes Schwarzenstein Team, haben Sie noch zwei Einzelzimmer vom 6.10- 19…"
click at [558, 620] on div "Absenden" at bounding box center [545, 647] width 367 height 55
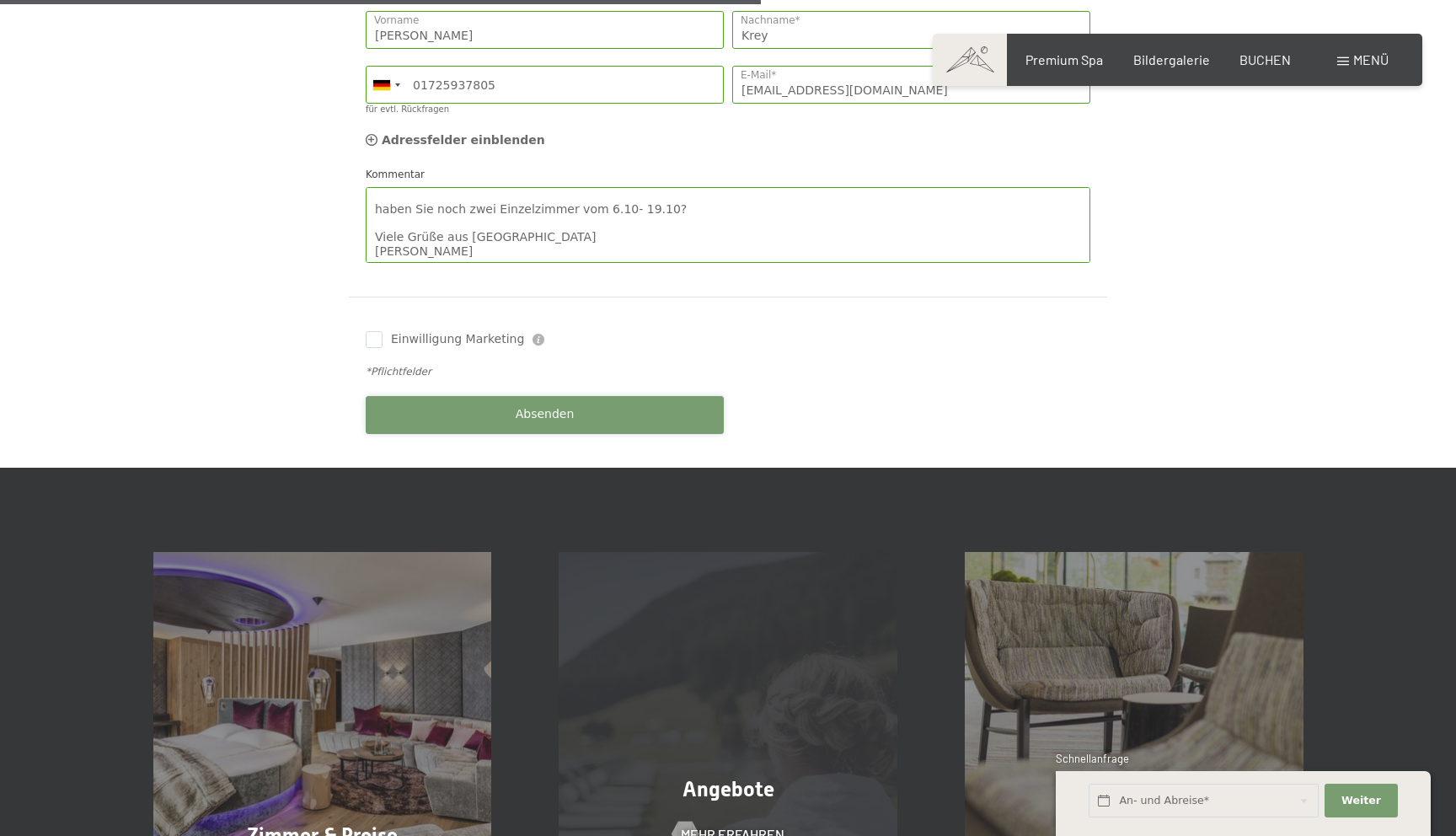
scroll to position [657, 0]
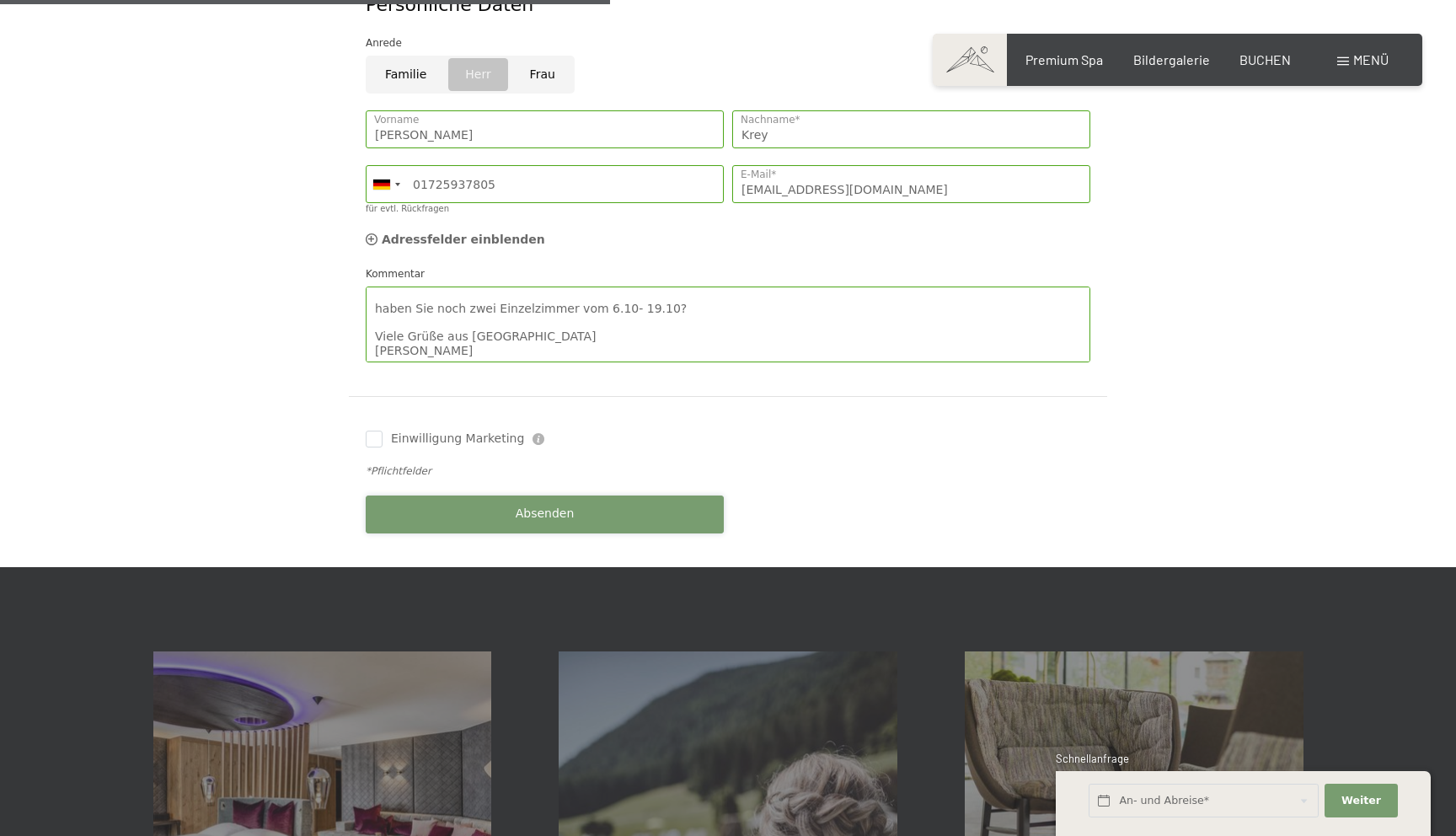
click at [548, 505] on span "Absenden" at bounding box center [545, 514] width 59 height 17
